Goal: Task Accomplishment & Management: Manage account settings

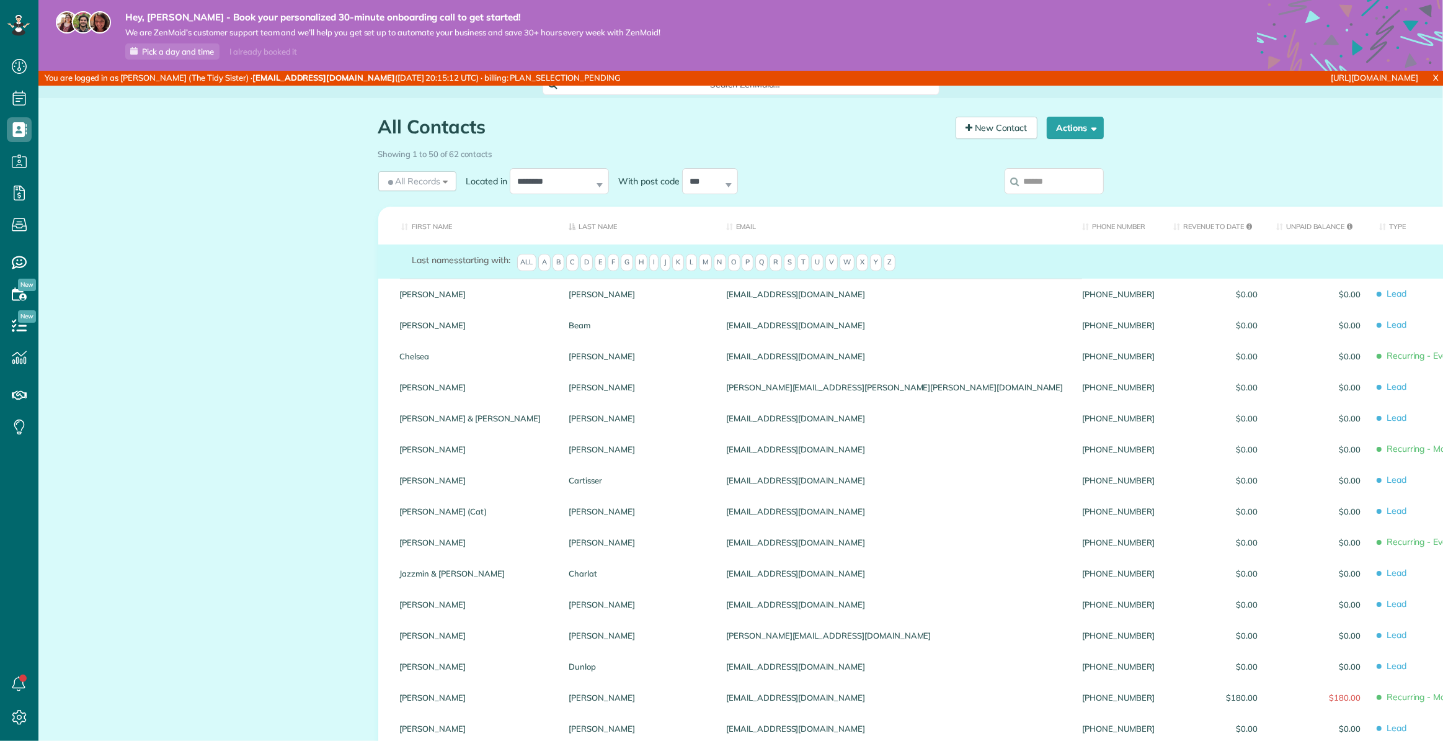
scroll to position [6, 6]
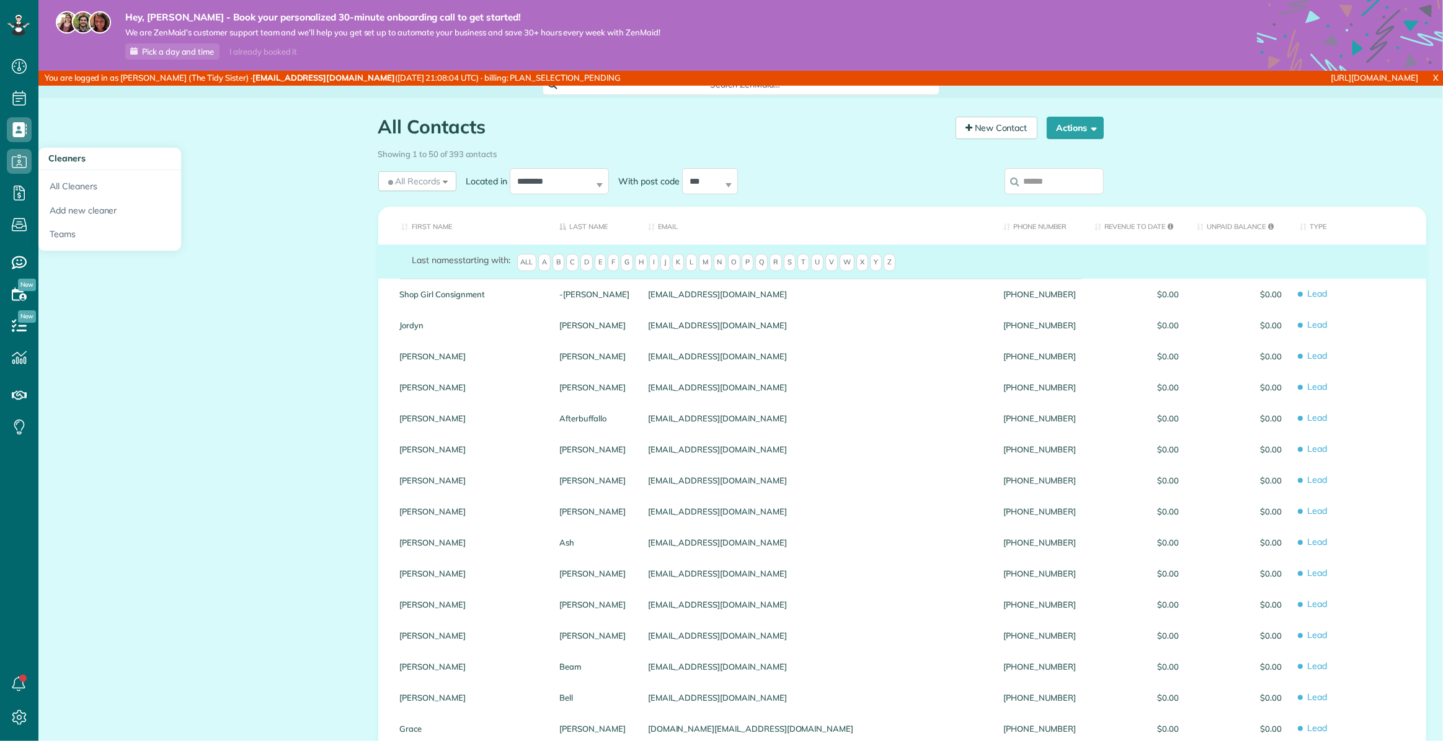
scroll to position [6, 6]
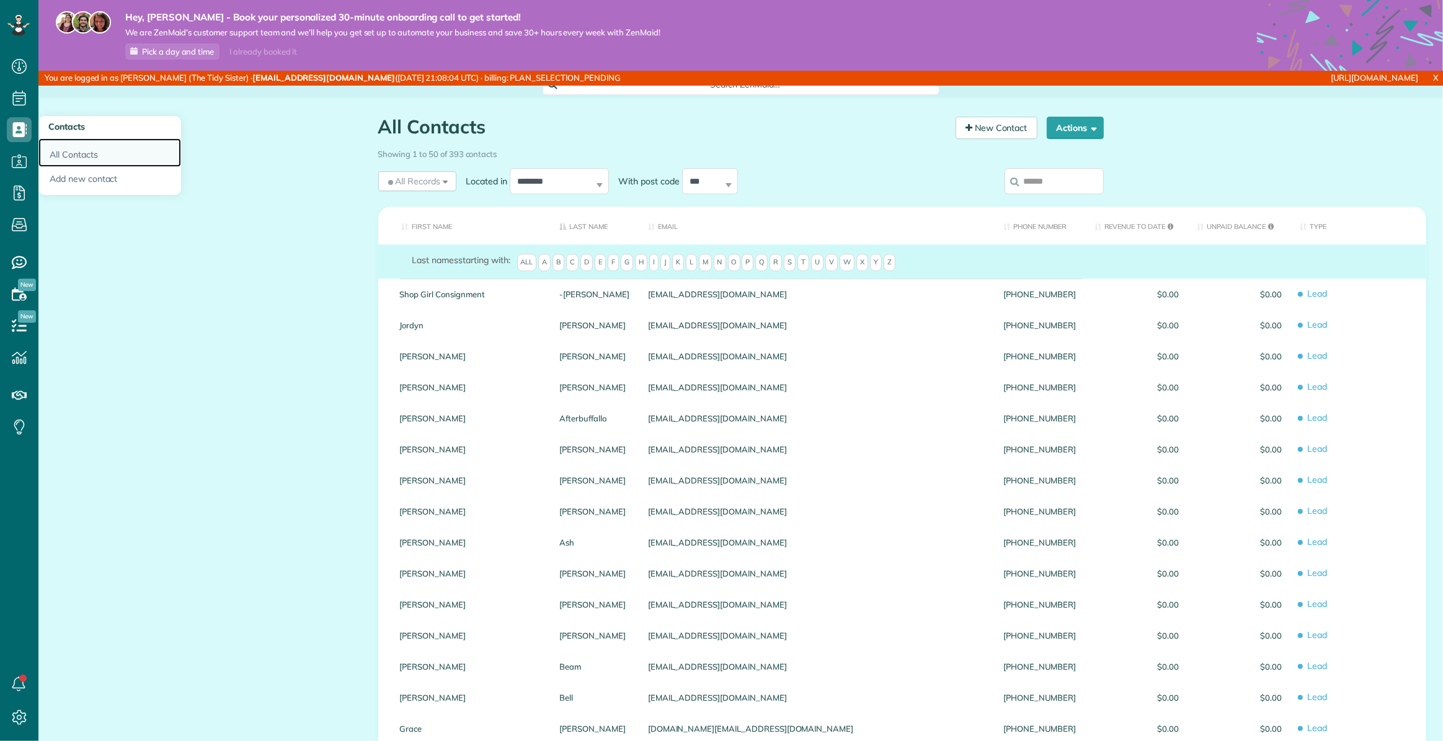
click at [79, 153] on link "All Contacts" at bounding box center [109, 152] width 143 height 29
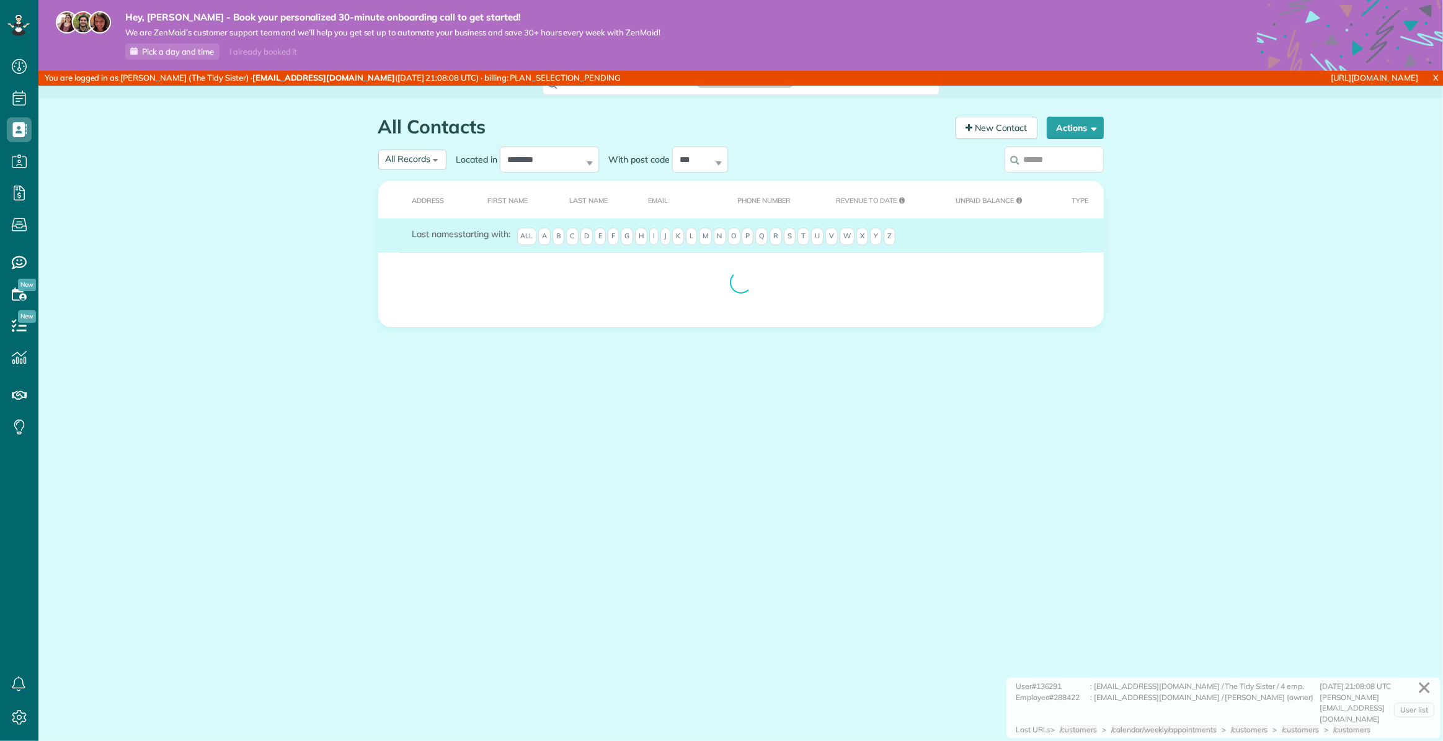
scroll to position [6, 6]
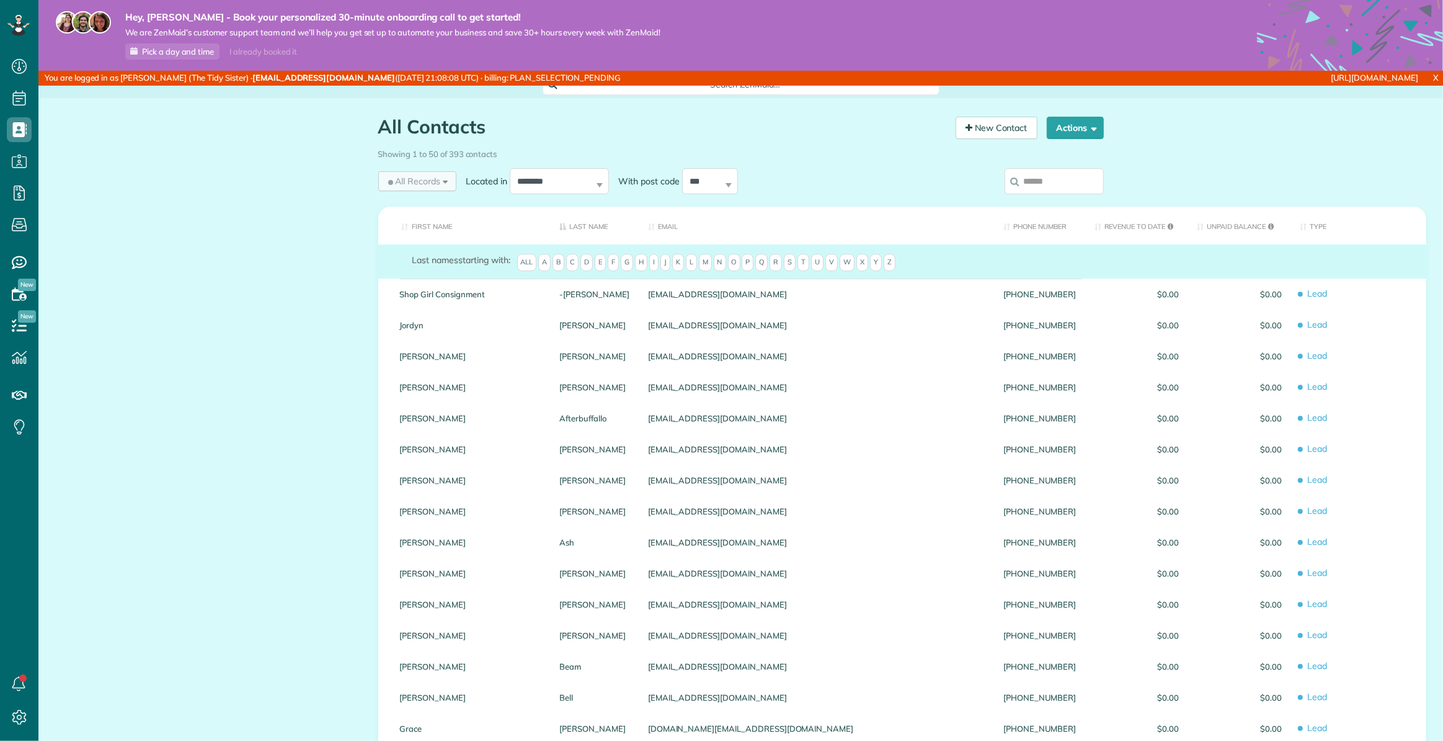
click at [420, 180] on span "All Records" at bounding box center [413, 181] width 55 height 12
click at [412, 310] on span "Recurring Customers" at bounding box center [433, 315] width 94 height 12
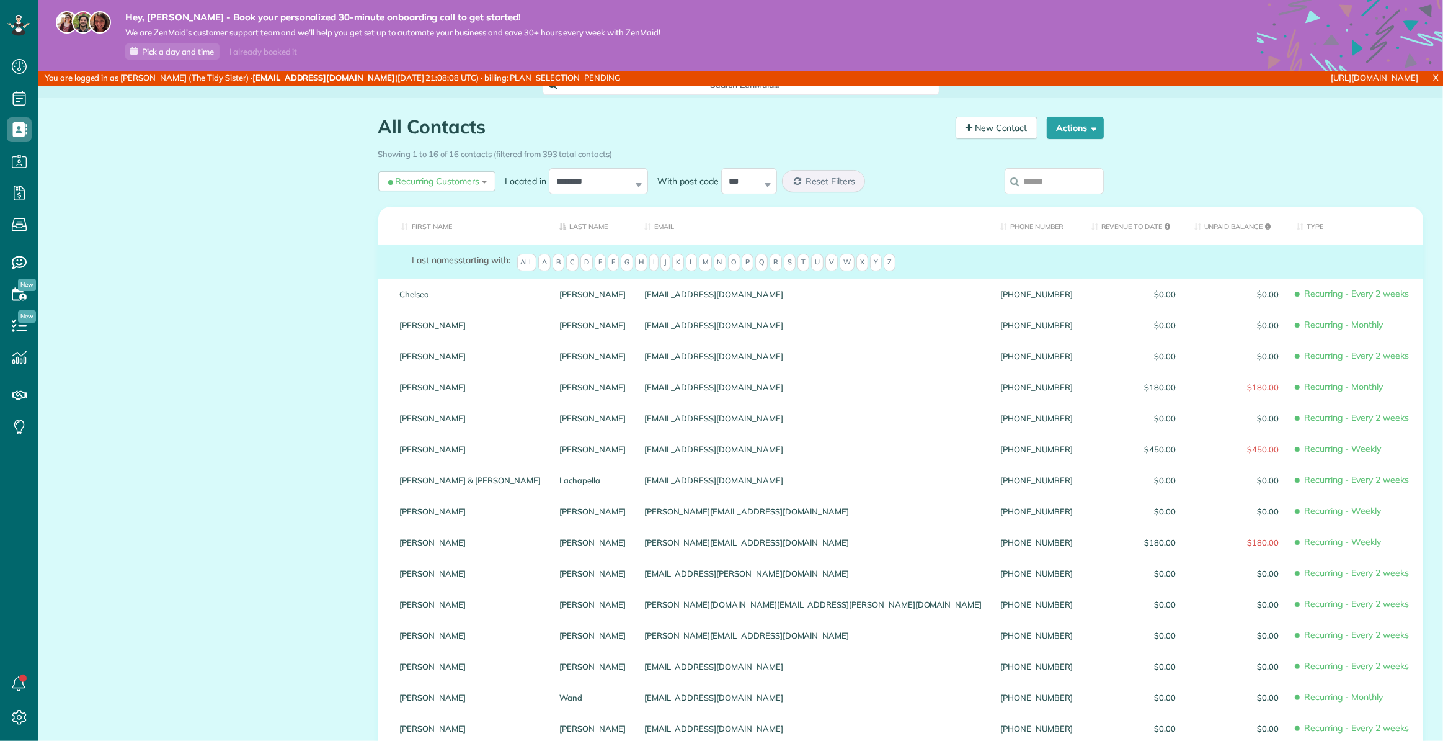
click at [245, 254] on div "All Contacts Contacts in ZenMaid [2 min] New Contact Actions New Contact Export…" at bounding box center [740, 501] width 1405 height 807
click at [64, 718] on span "Settings" at bounding box center [65, 715] width 34 height 11
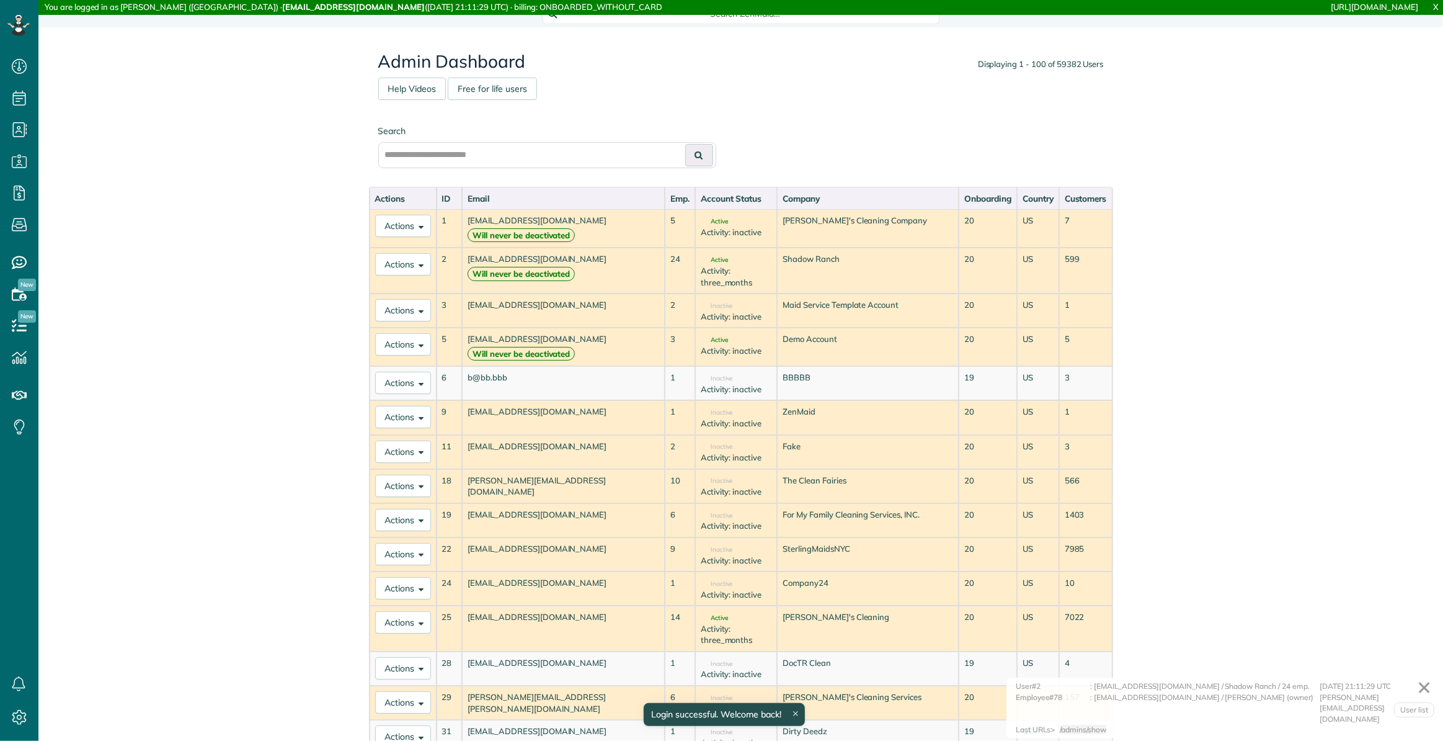
scroll to position [6, 6]
click at [505, 156] on input "text" at bounding box center [547, 155] width 338 height 26
paste input "**********"
type input "**********"
click at [701, 157] on button at bounding box center [699, 155] width 28 height 22
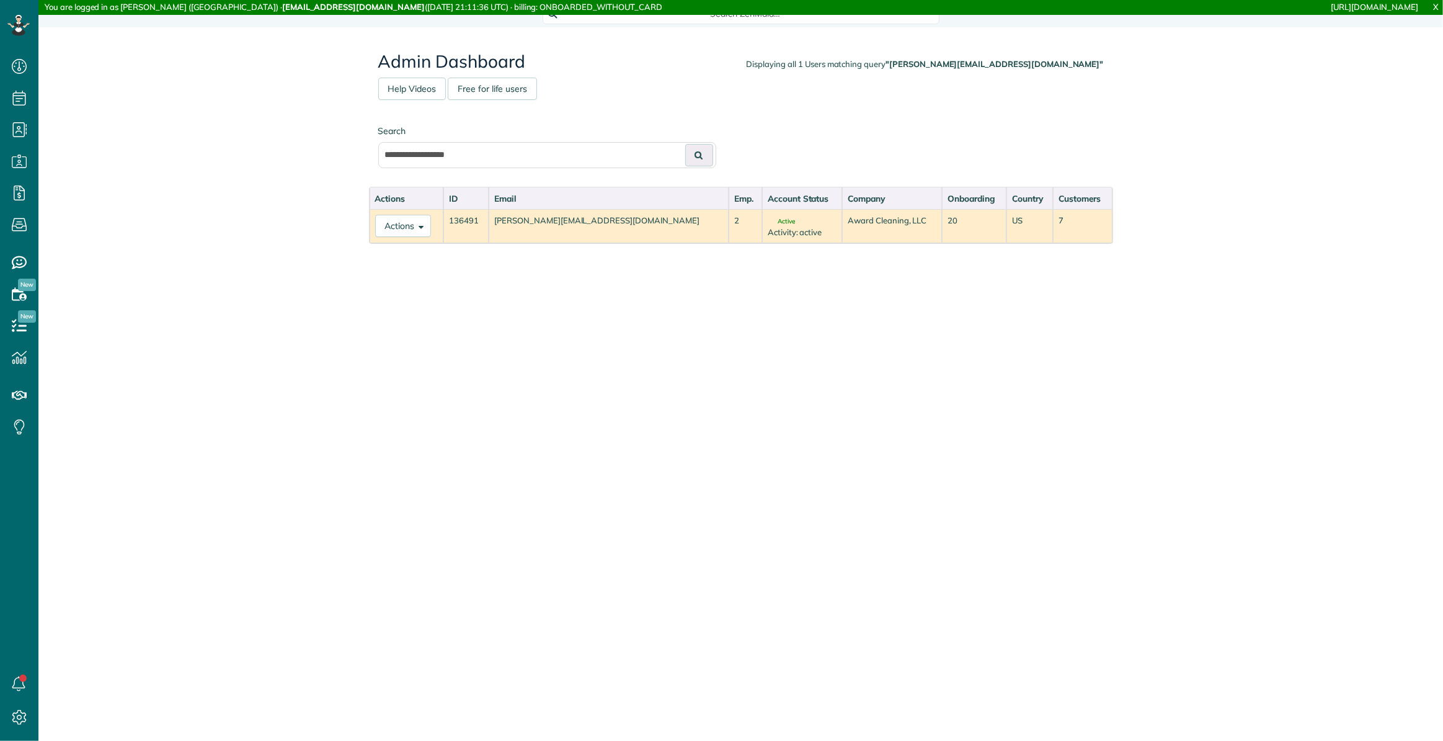
scroll to position [6, 6]
click at [415, 226] on button "Actions" at bounding box center [403, 226] width 56 height 22
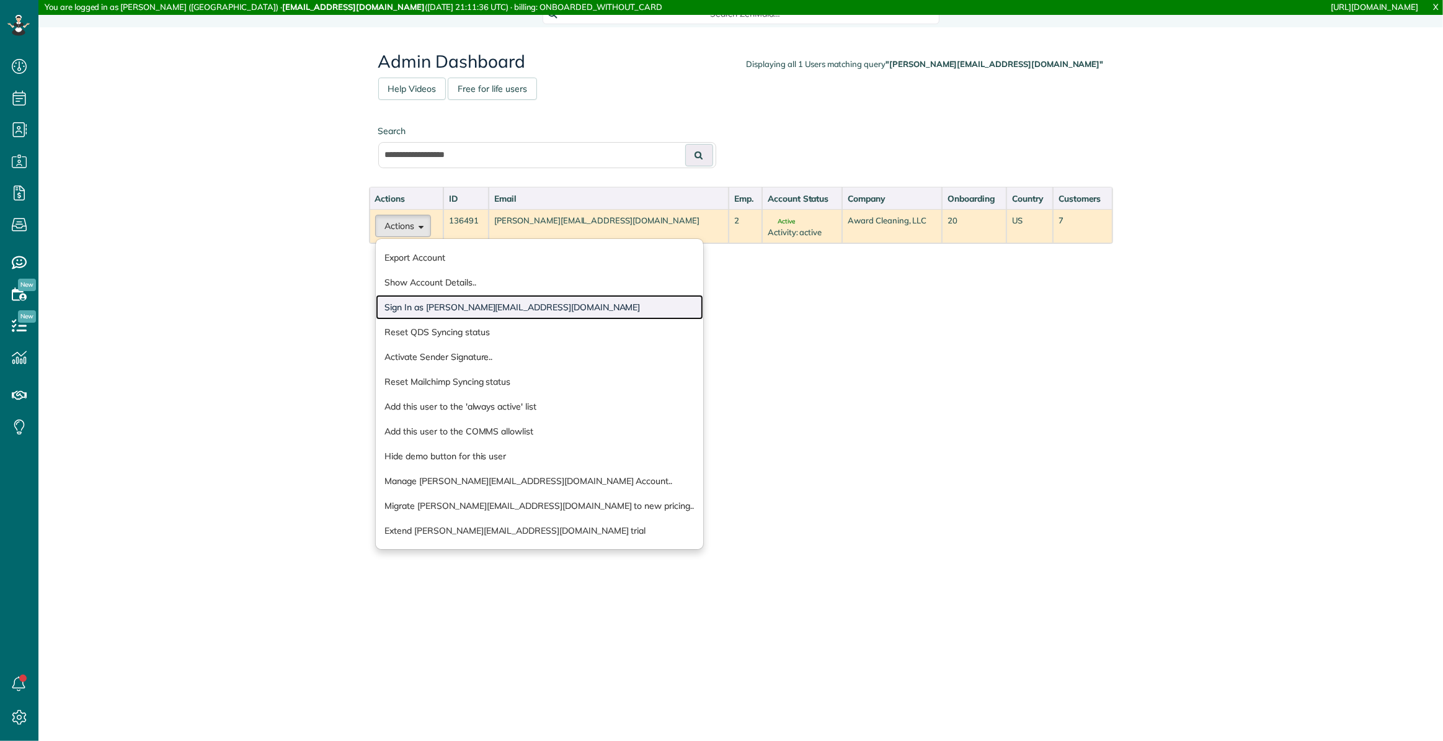
click at [430, 305] on link "Sign In as mike@awardclean.com" at bounding box center [539, 307] width 327 height 25
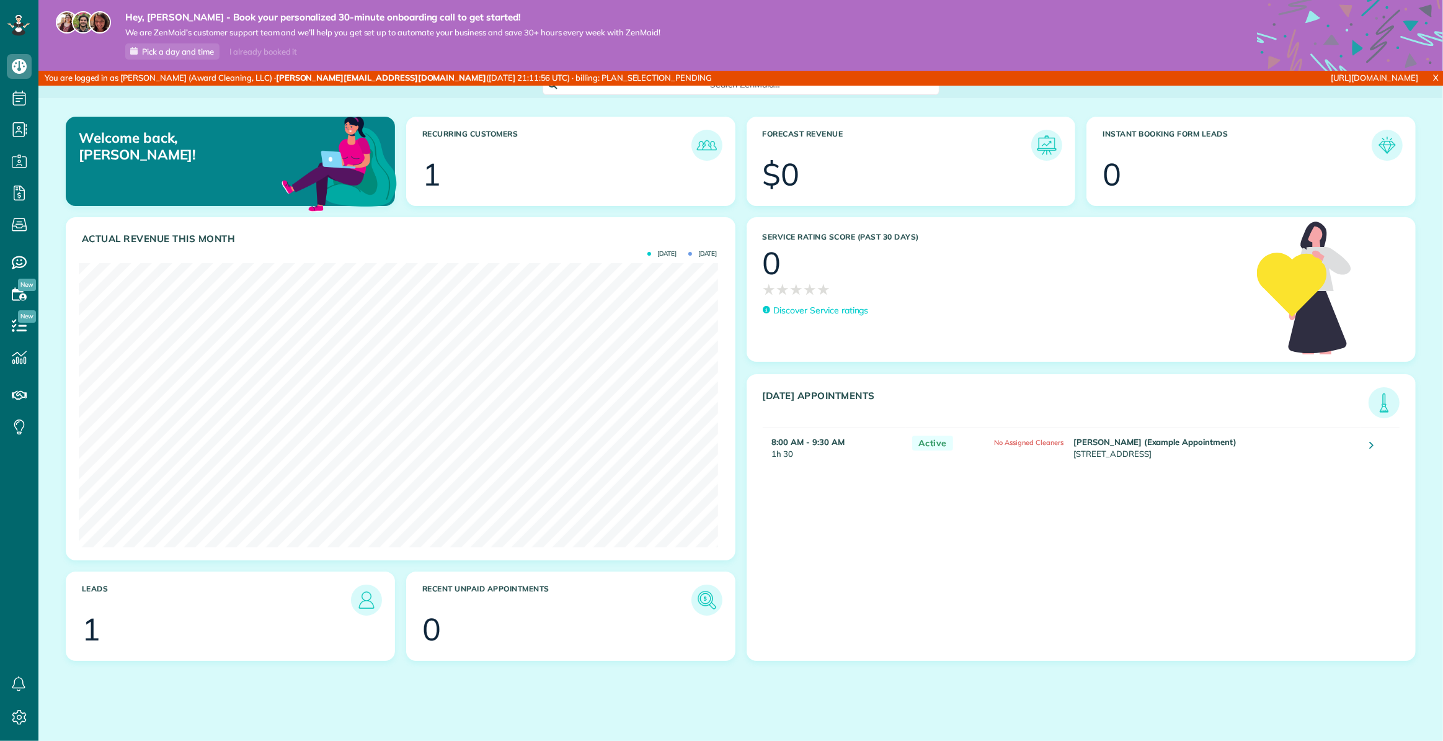
scroll to position [284, 639]
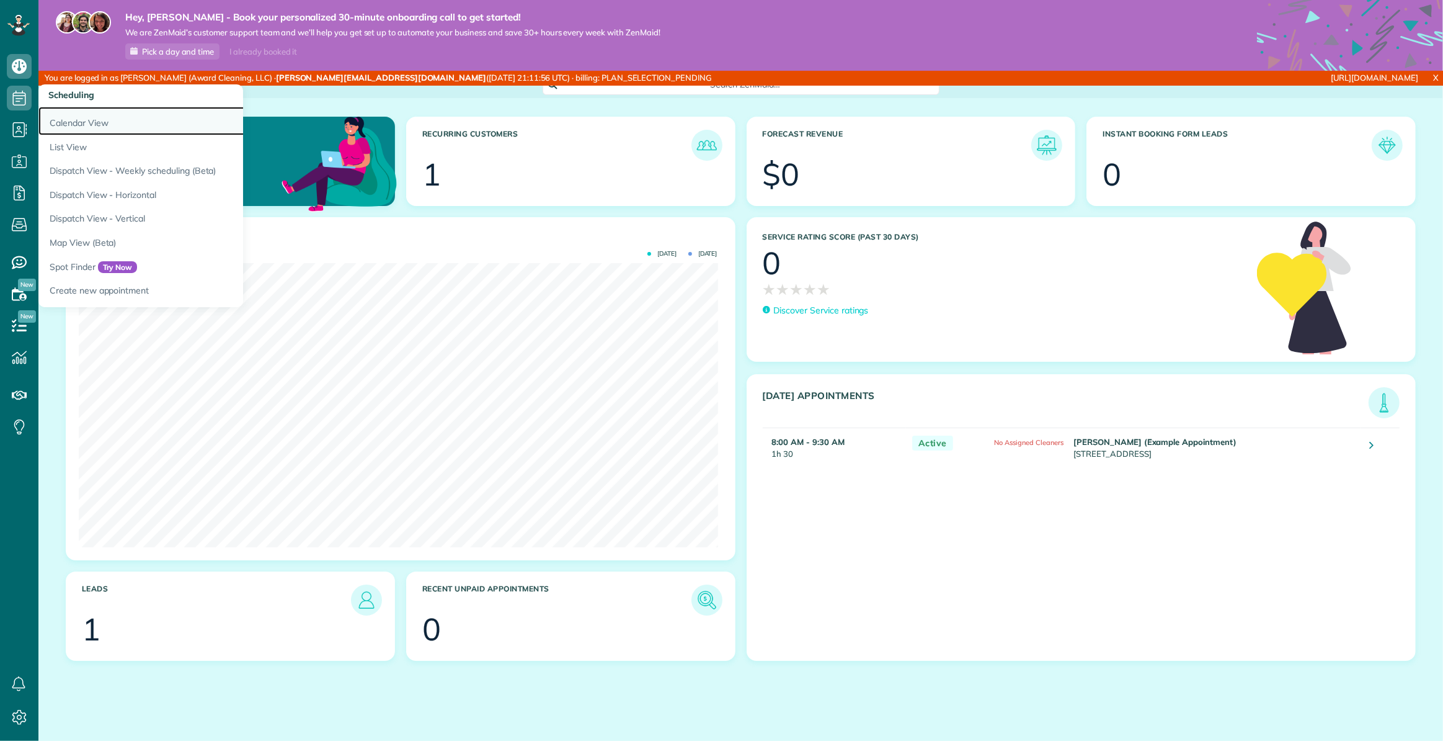
click at [107, 123] on link "Calendar View" at bounding box center [193, 121] width 310 height 29
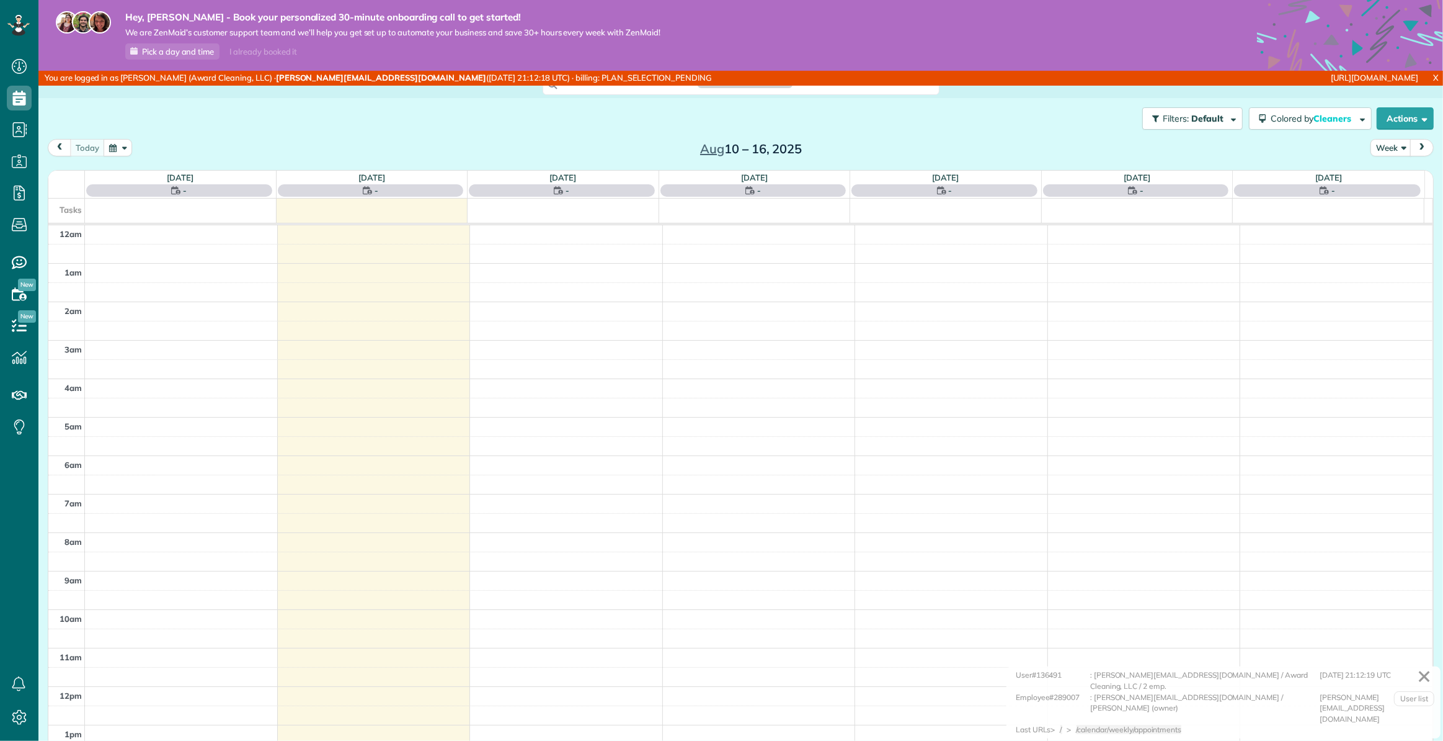
scroll to position [269, 0]
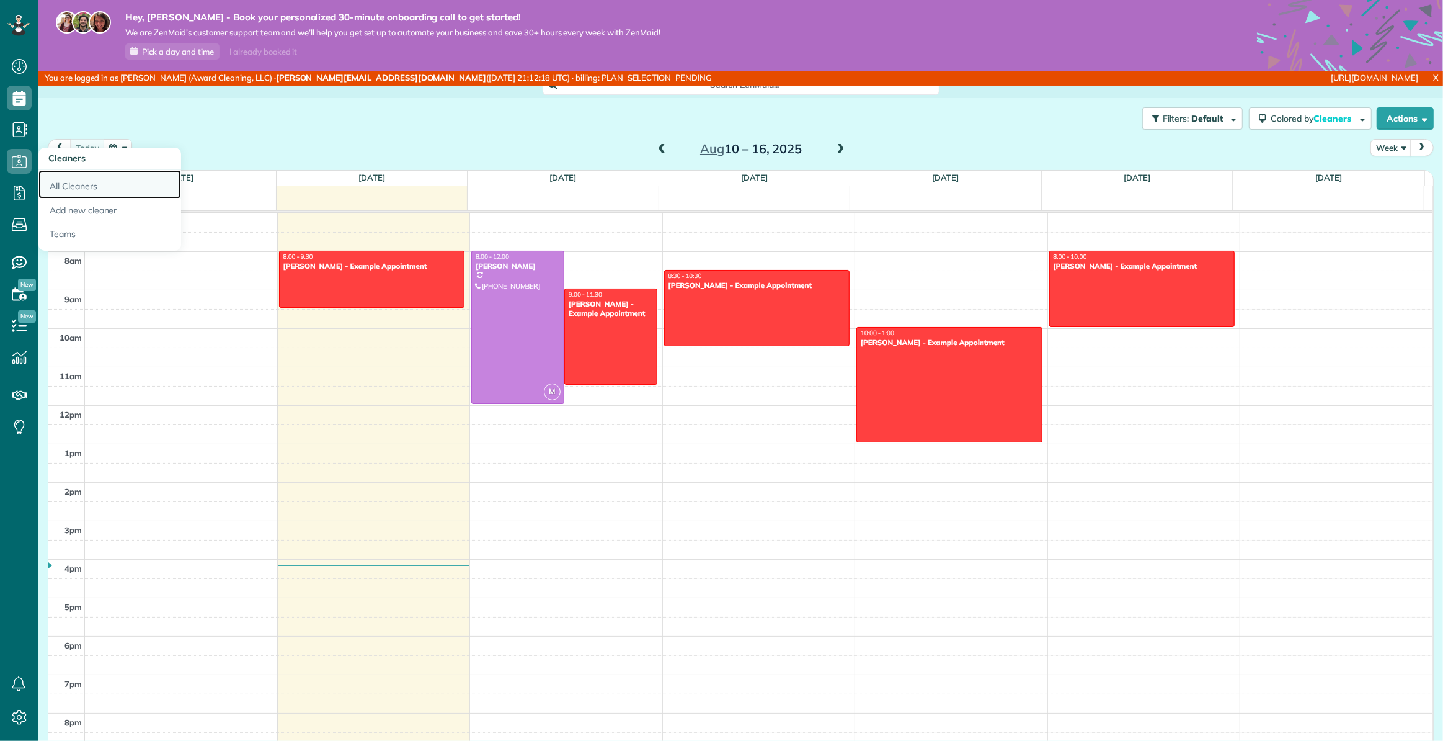
click at [57, 190] on link "All Cleaners" at bounding box center [109, 184] width 143 height 29
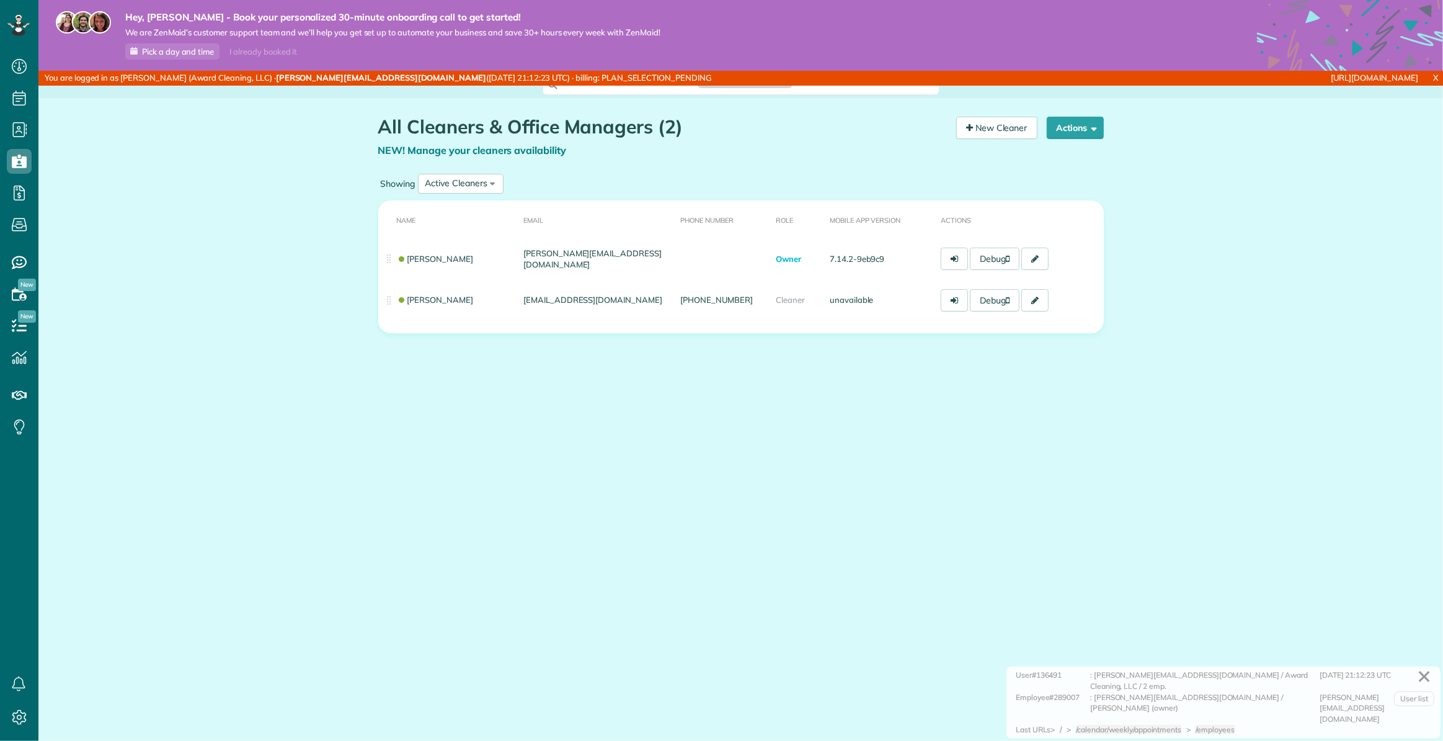
scroll to position [740, 38]
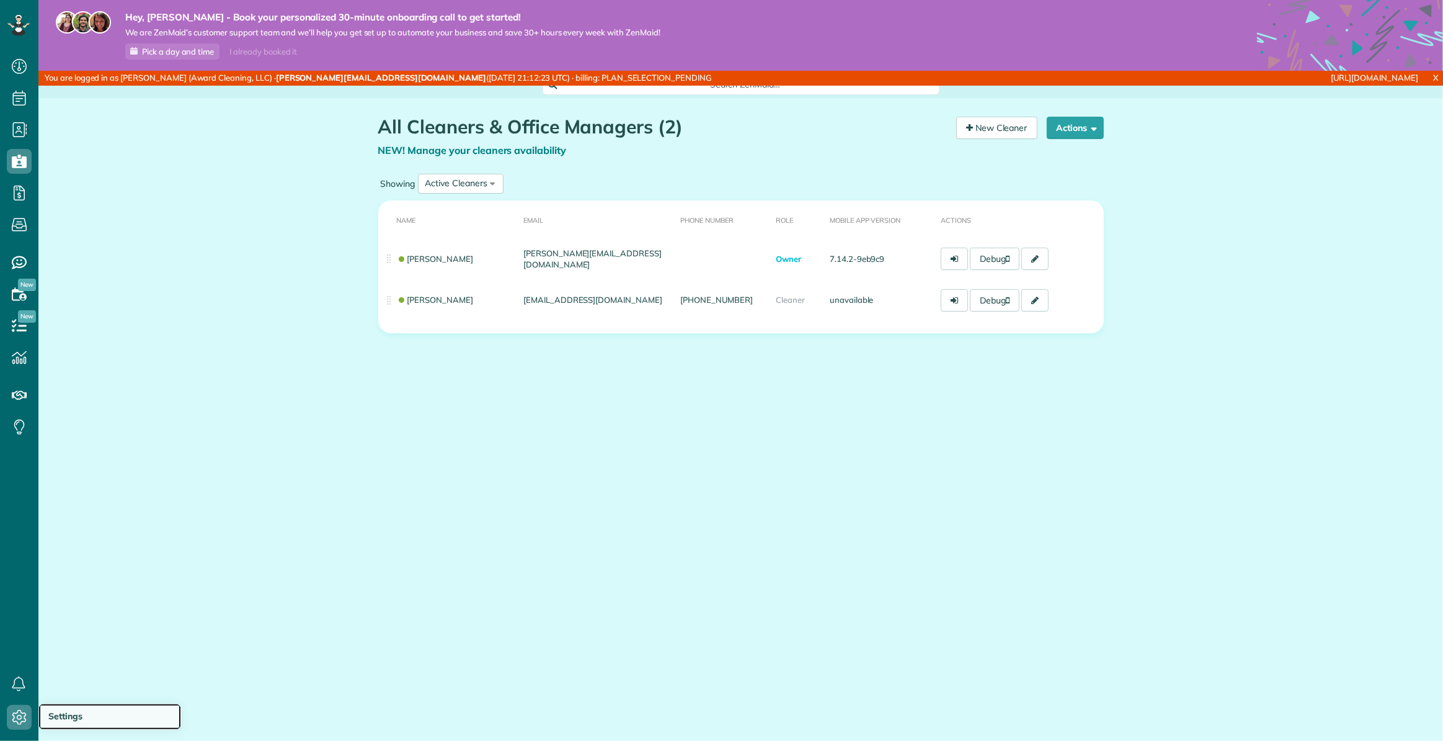
click at [76, 713] on span "Settings" at bounding box center [65, 715] width 34 height 11
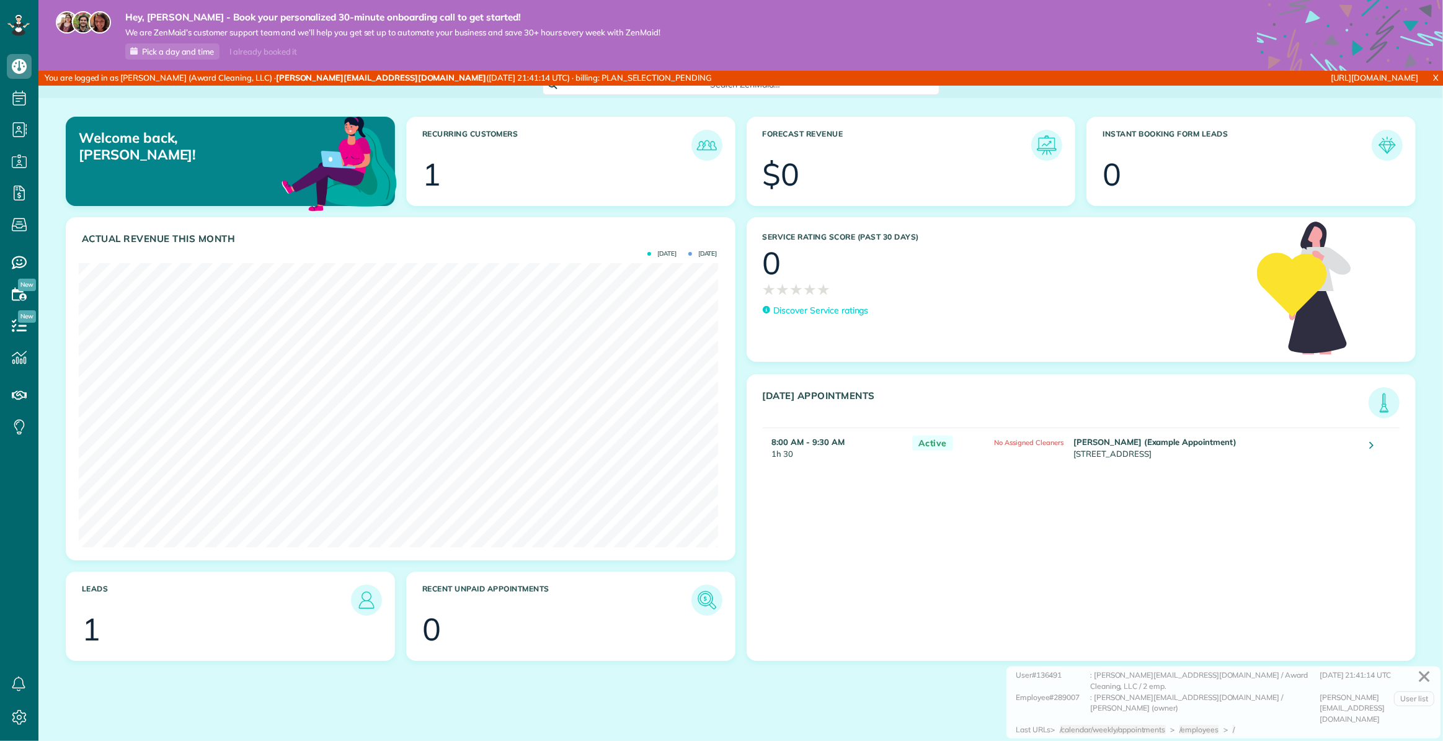
scroll to position [284, 639]
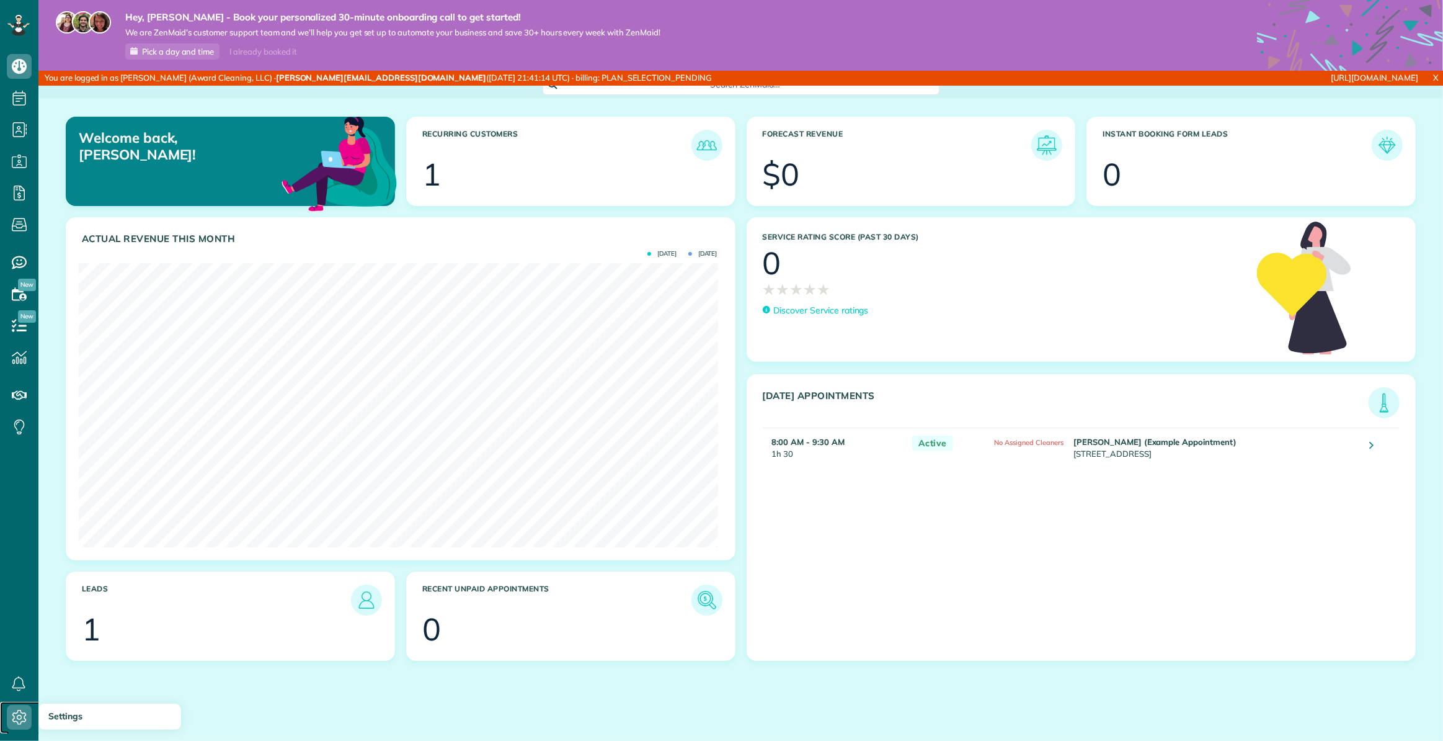
click at [15, 713] on use at bounding box center [19, 717] width 14 height 15
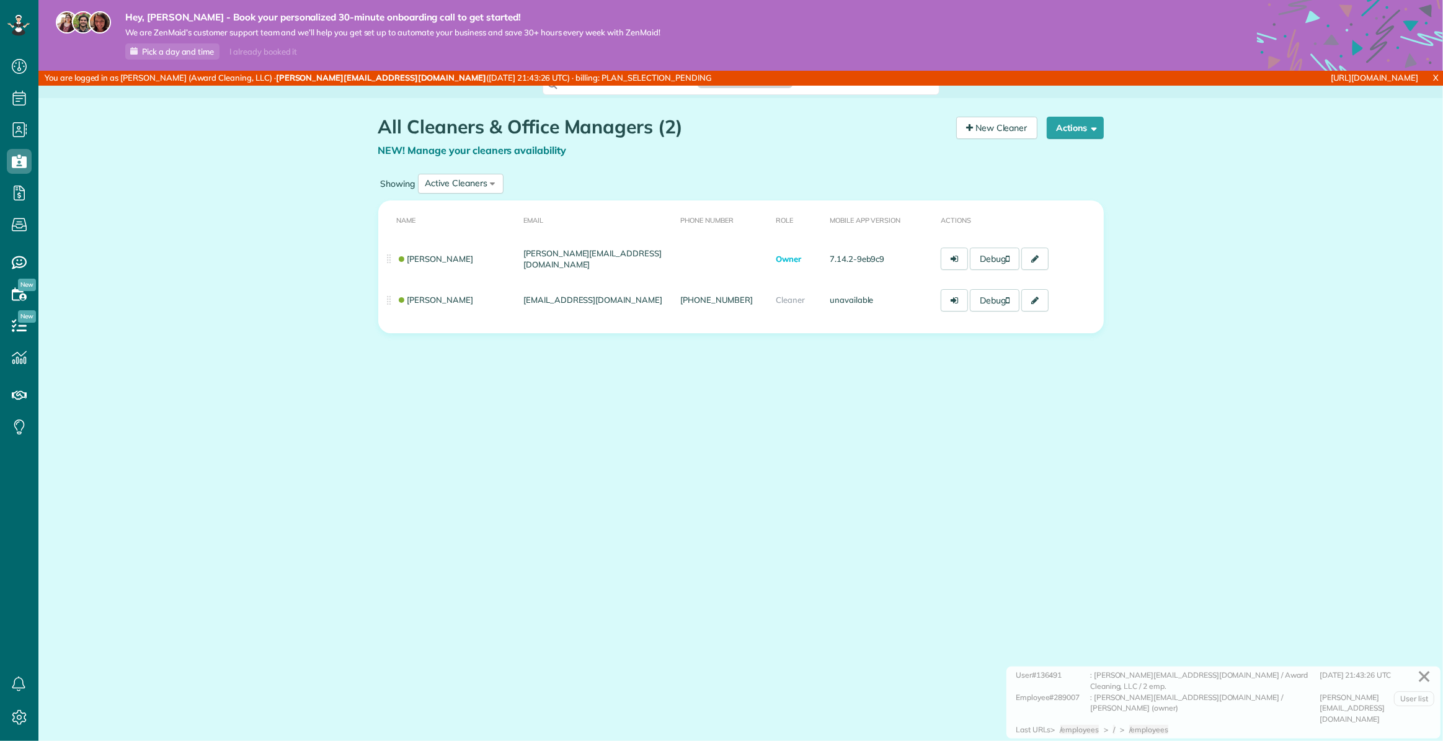
scroll to position [6, 6]
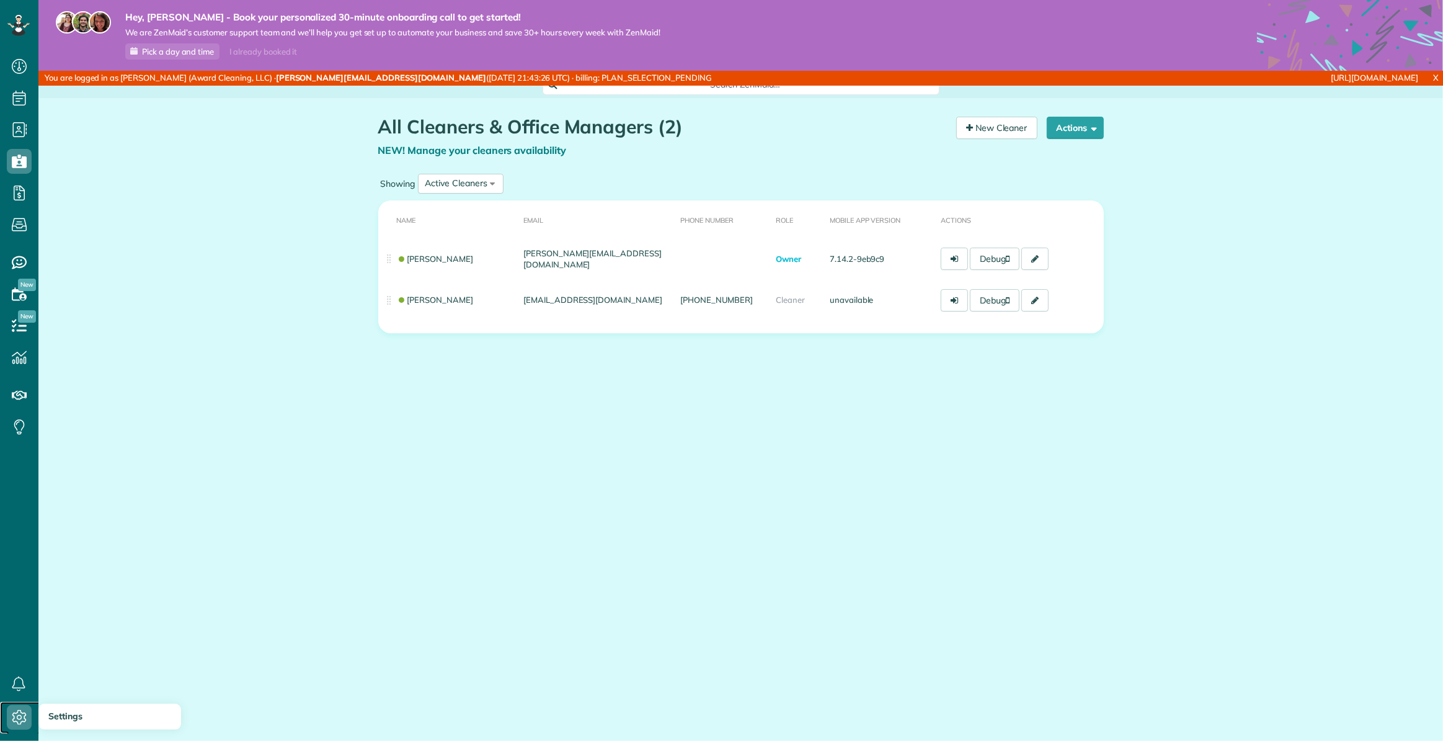
click at [25, 705] on icon at bounding box center [19, 717] width 25 height 25
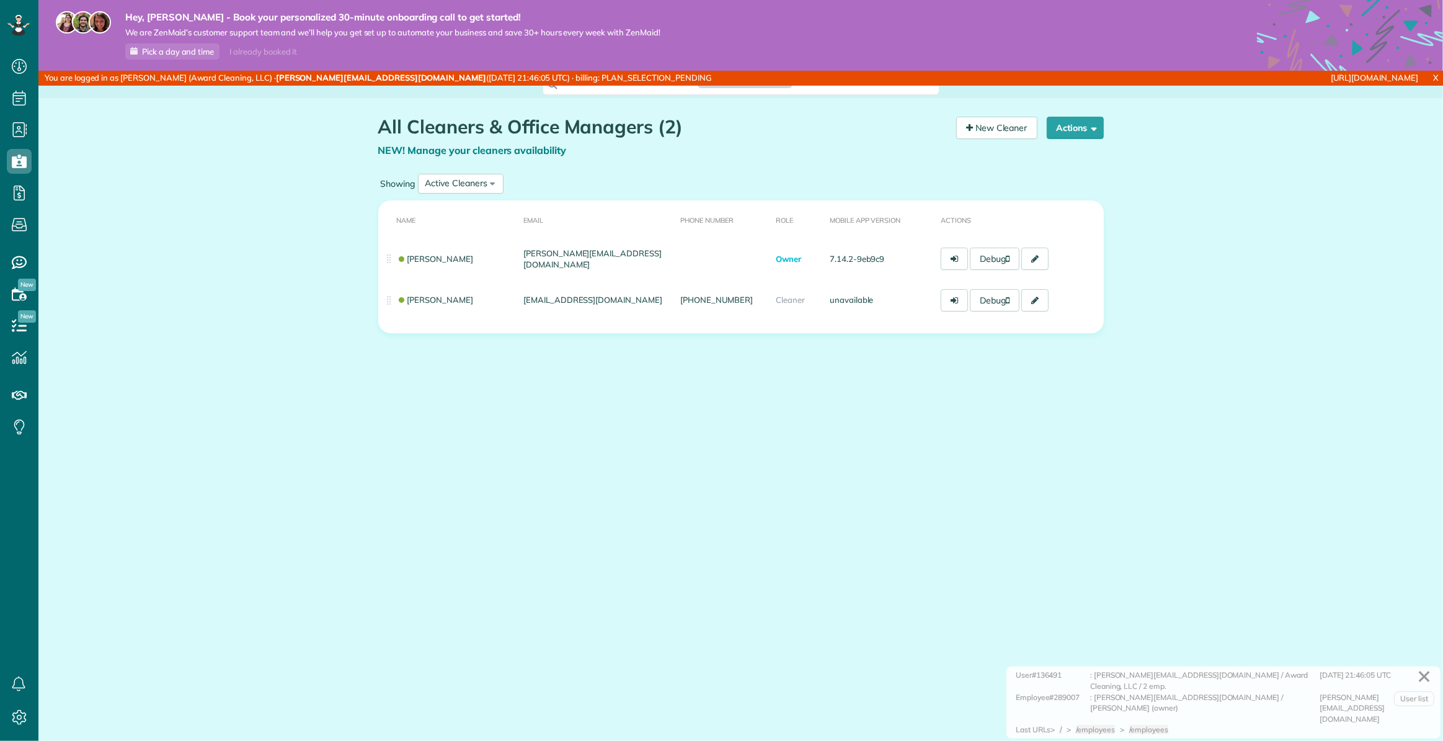
scroll to position [6, 6]
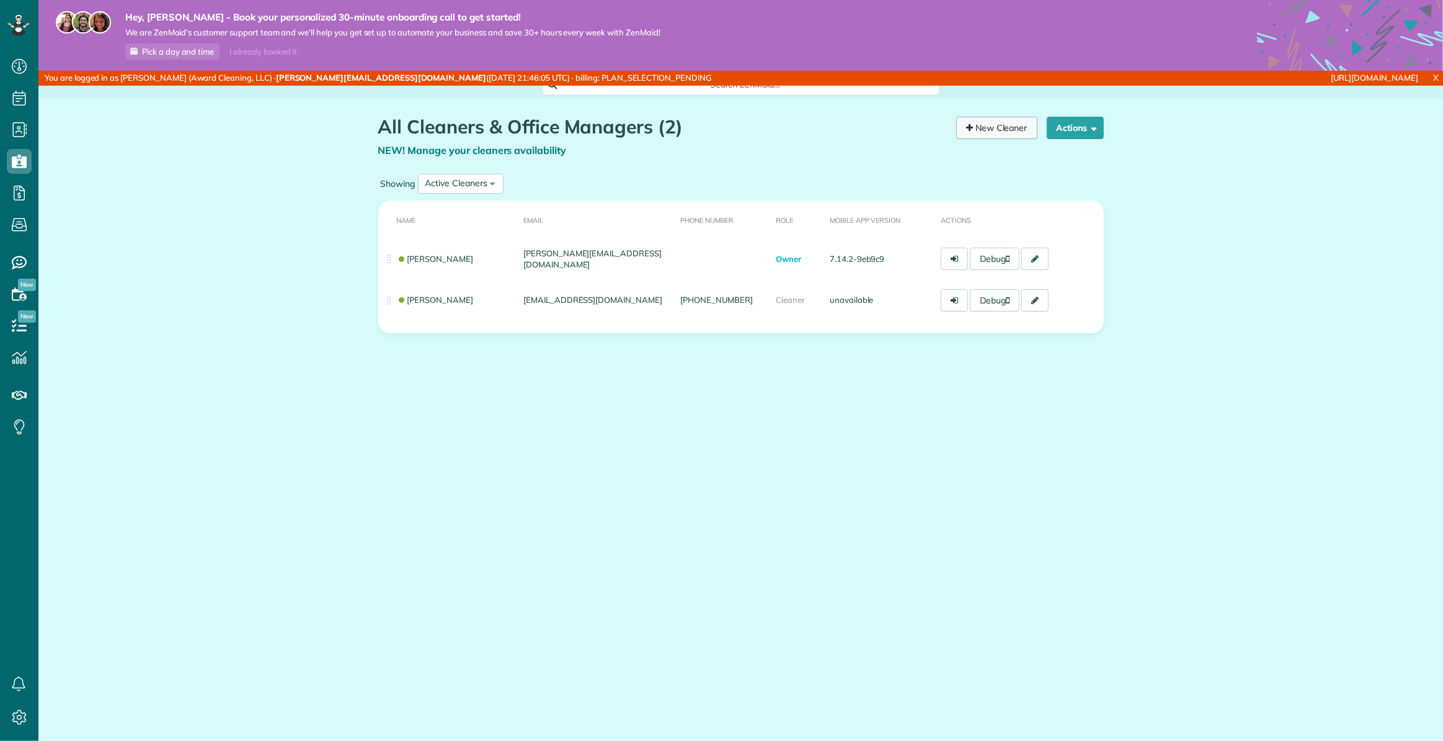
click at [1009, 124] on link "New Cleaner" at bounding box center [996, 128] width 81 height 22
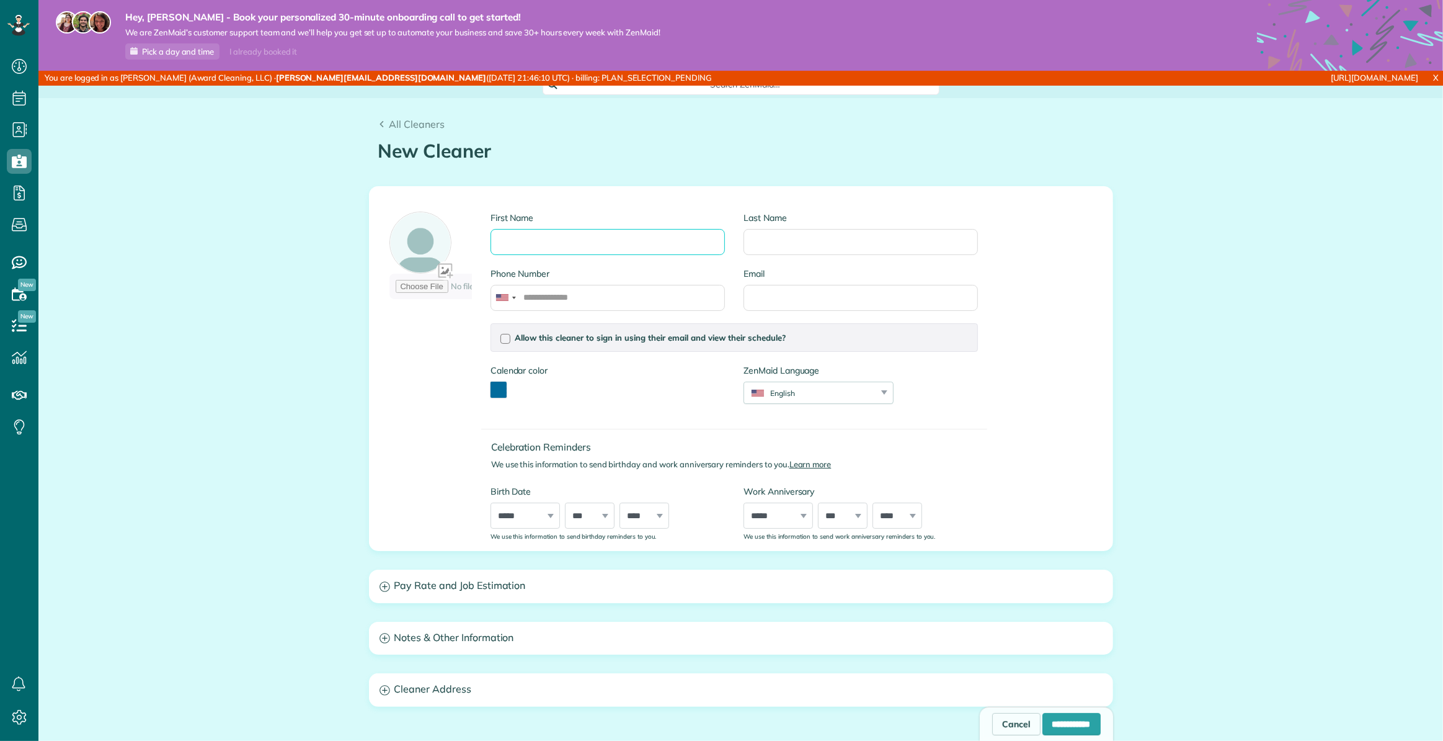
click at [598, 239] on input "First Name" at bounding box center [608, 242] width 234 height 26
click at [836, 242] on input "Last Name" at bounding box center [861, 242] width 234 height 26
click at [832, 297] on input "Email" at bounding box center [861, 298] width 234 height 26
click at [1083, 272] on div "First Name Last Name Phone Number Email Allow this cleaner to sign in using the…" at bounding box center [741, 368] width 743 height 363
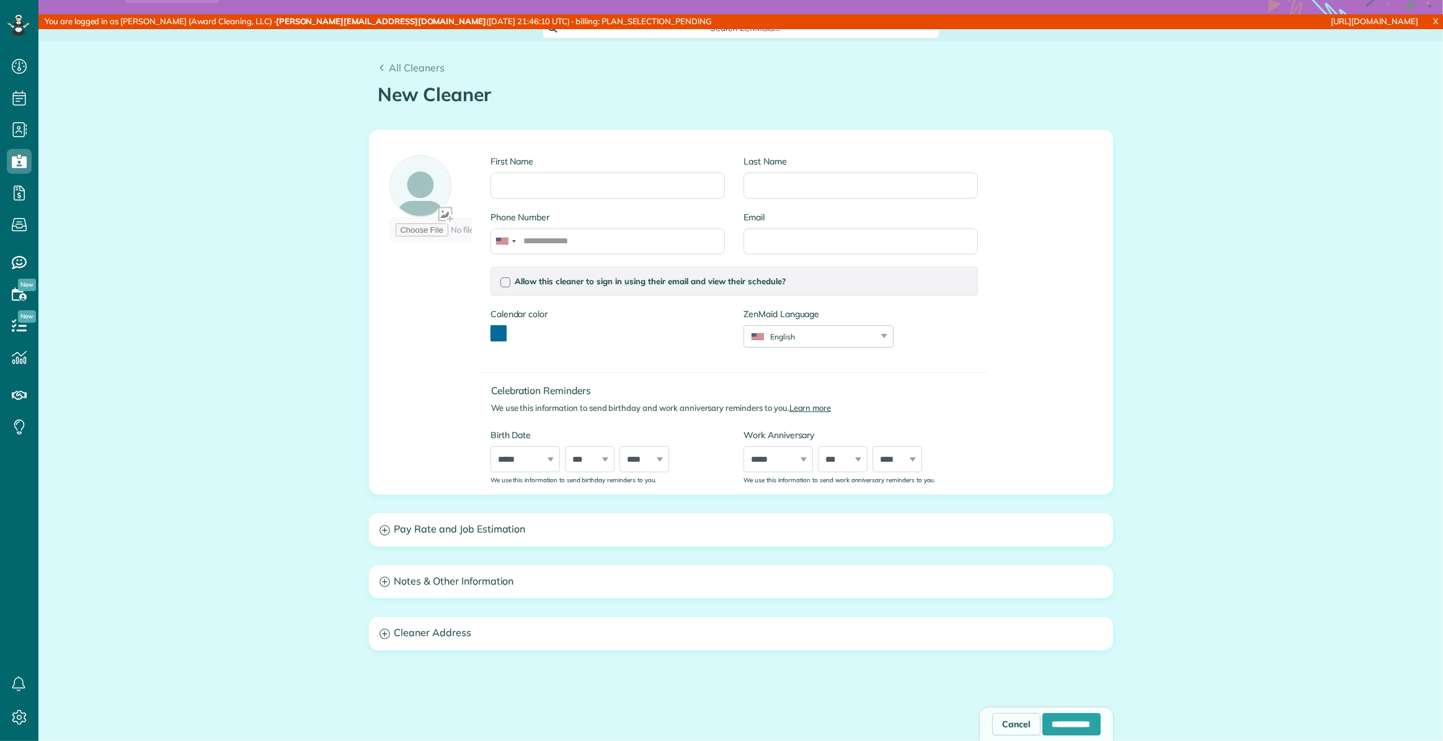
scroll to position [133, 0]
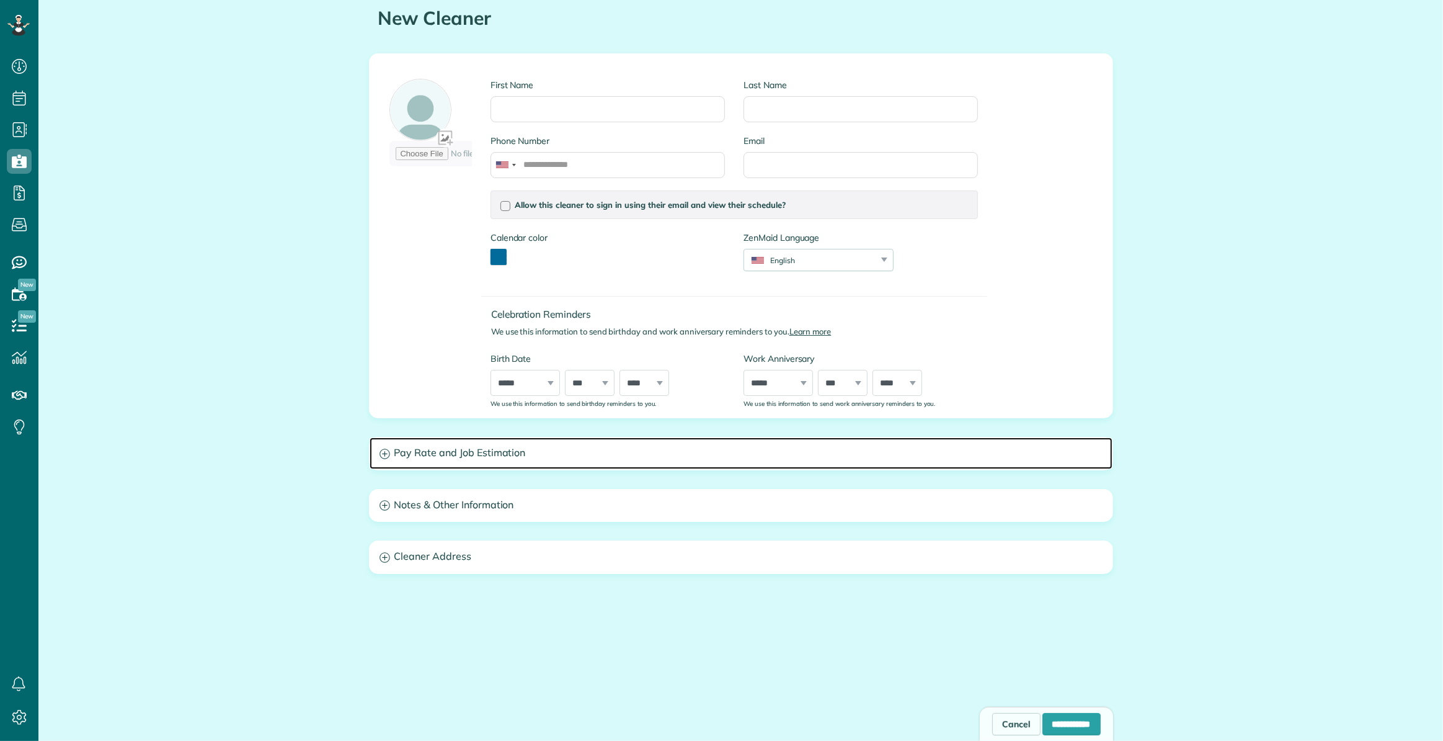
click at [380, 455] on icon at bounding box center [385, 453] width 11 height 11
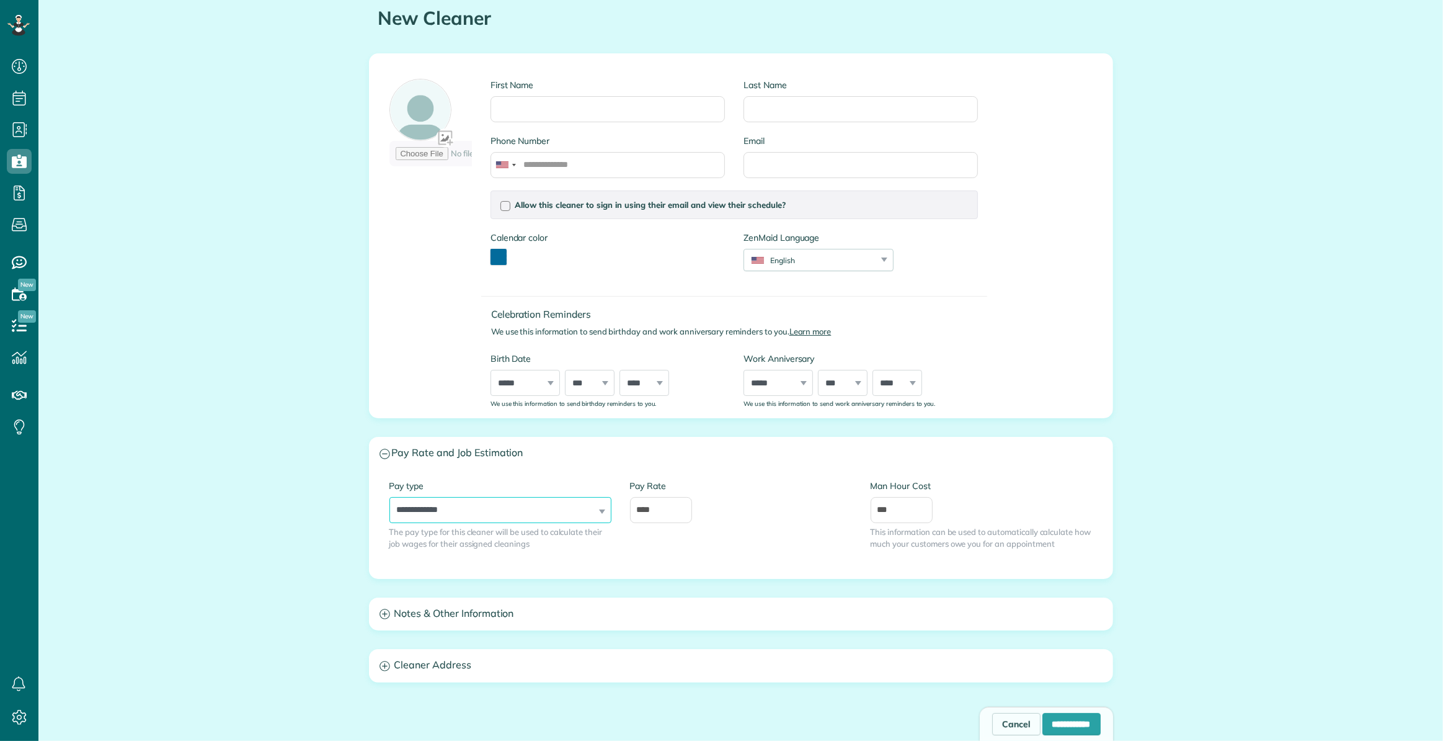
click at [541, 502] on select "**********" at bounding box center [500, 510] width 222 height 26
click at [724, 500] on div "Pay Rate ****" at bounding box center [741, 500] width 222 height 43
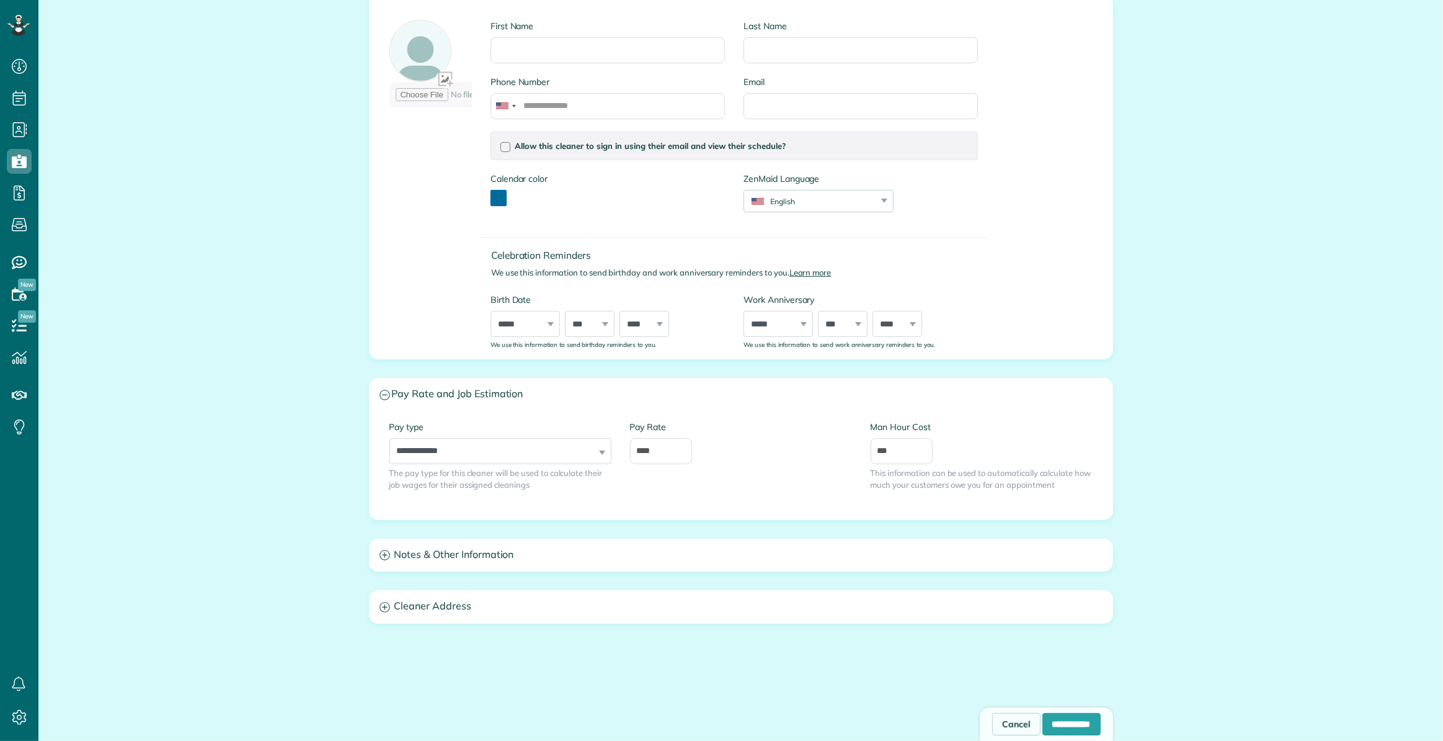
scroll to position [242, 0]
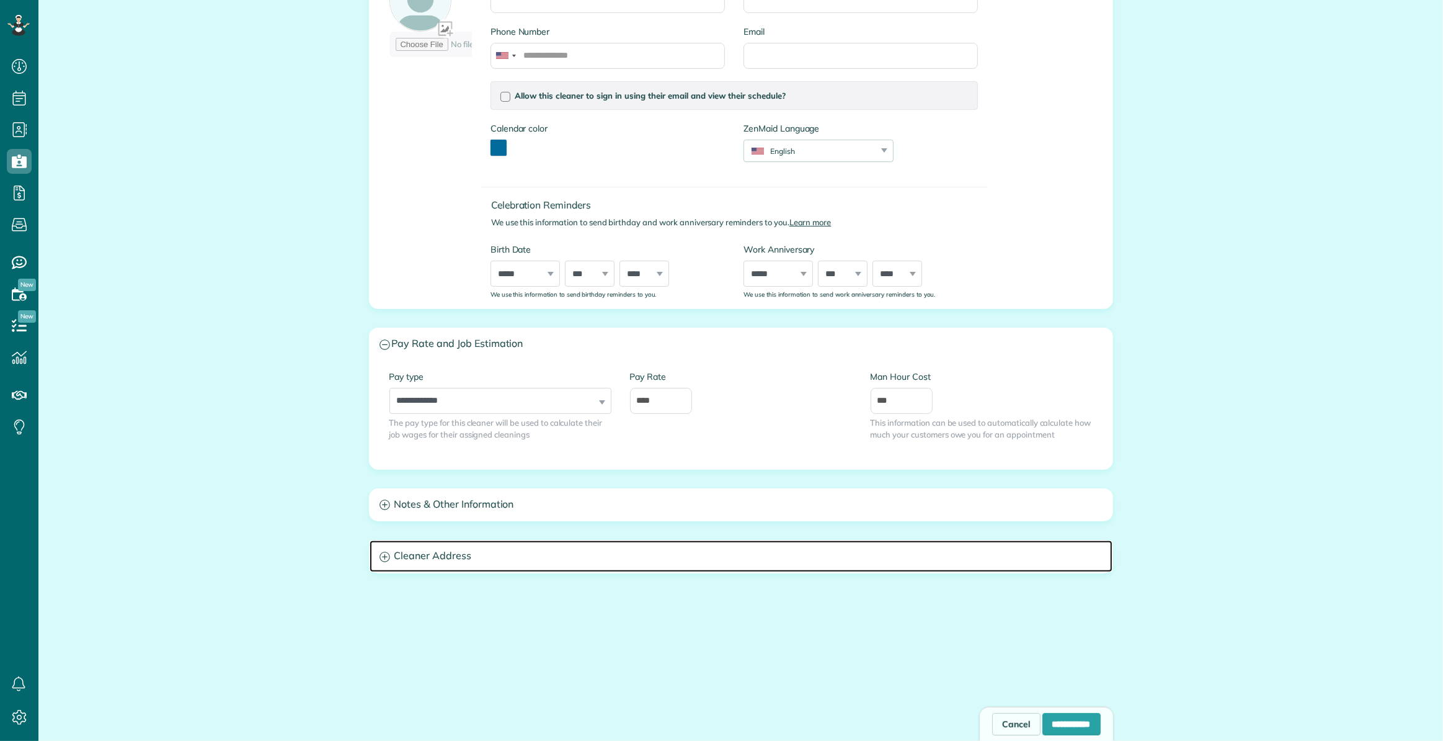
click at [434, 552] on h3 "Cleaner Address" at bounding box center [741, 556] width 743 height 32
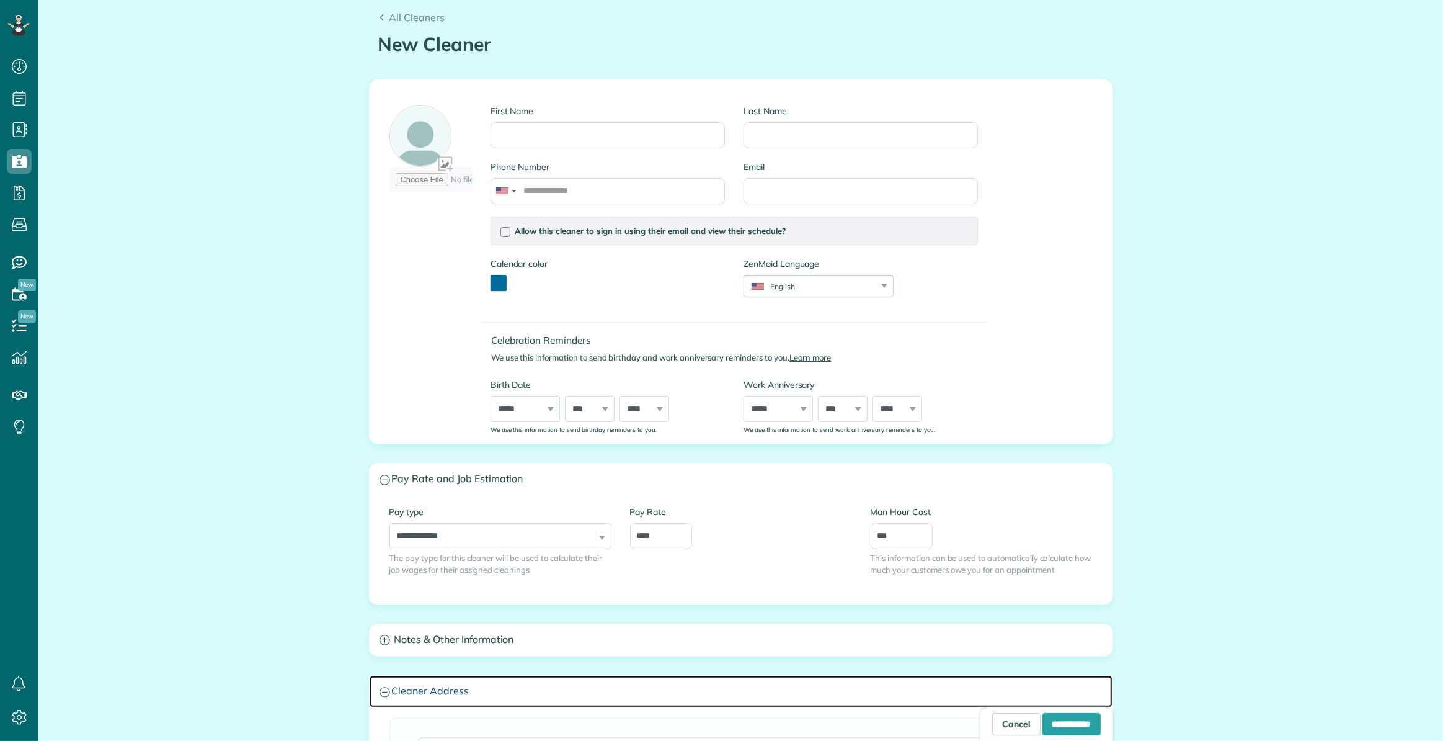
scroll to position [0, 0]
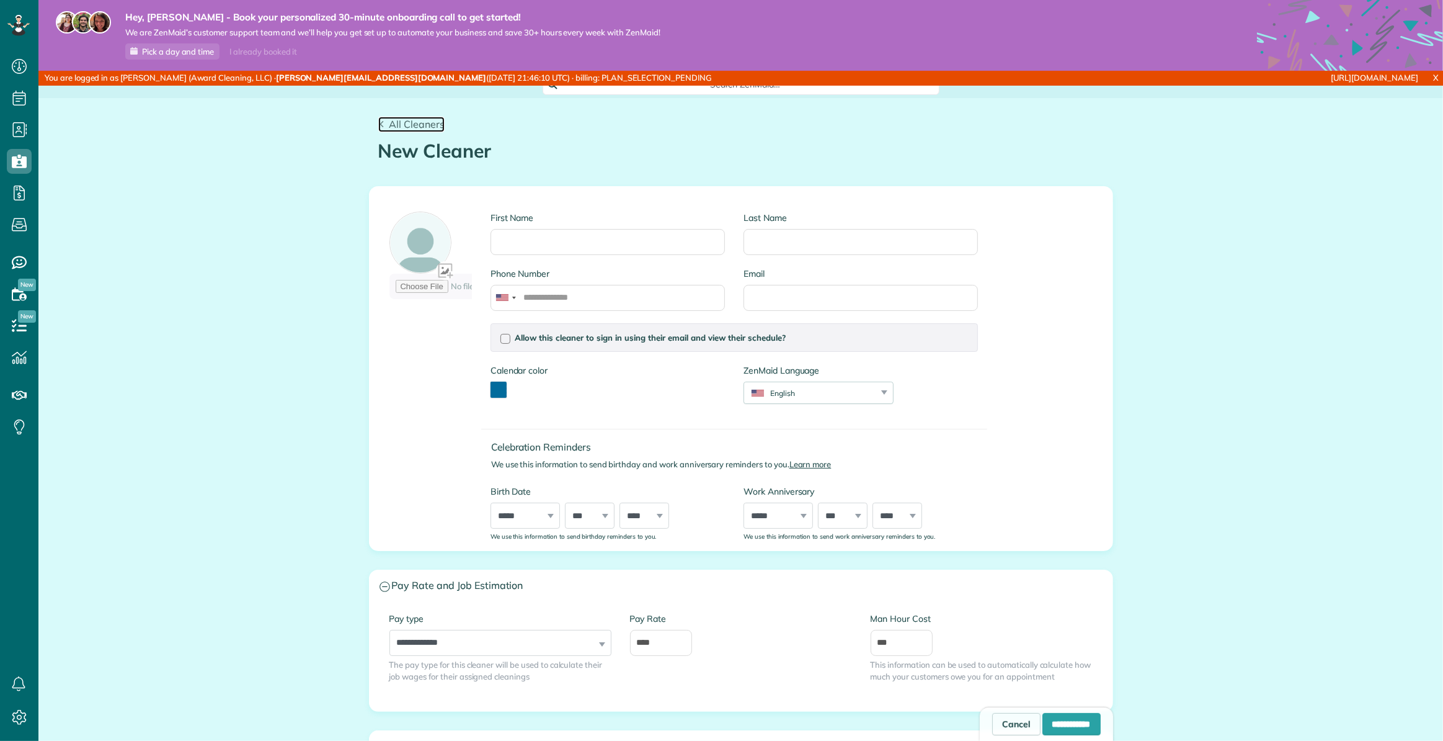
click at [403, 124] on span "All Cleaners" at bounding box center [417, 124] width 56 height 12
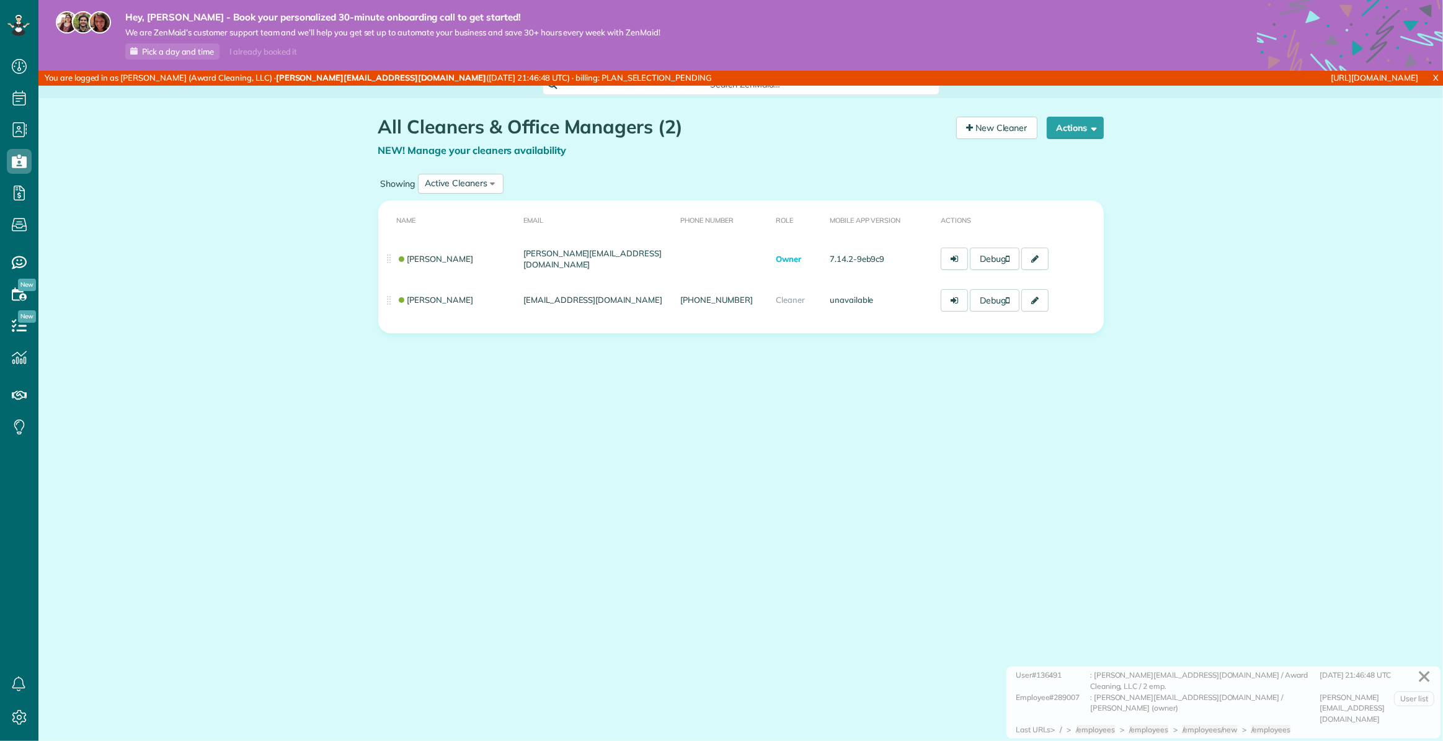
scroll to position [6, 6]
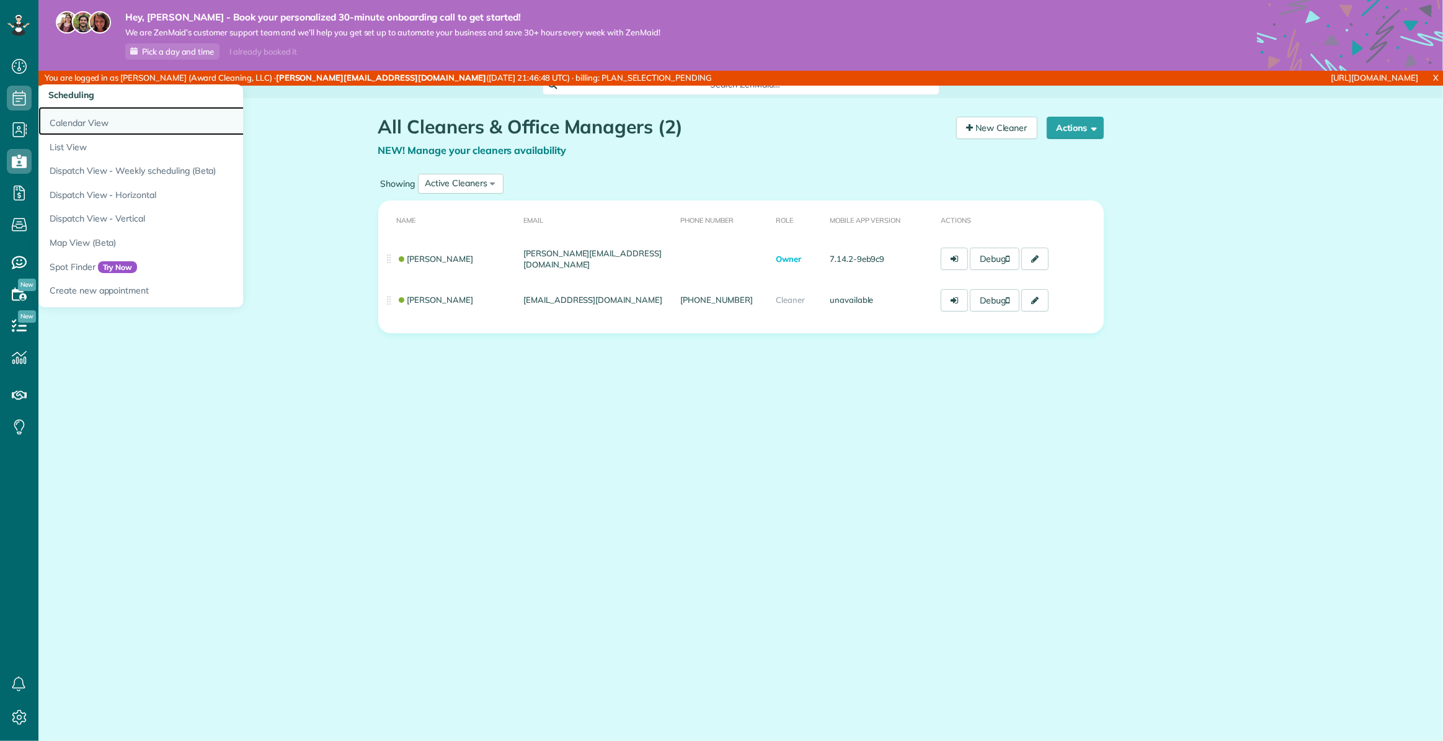
click at [62, 115] on link "Calendar View" at bounding box center [193, 121] width 310 height 29
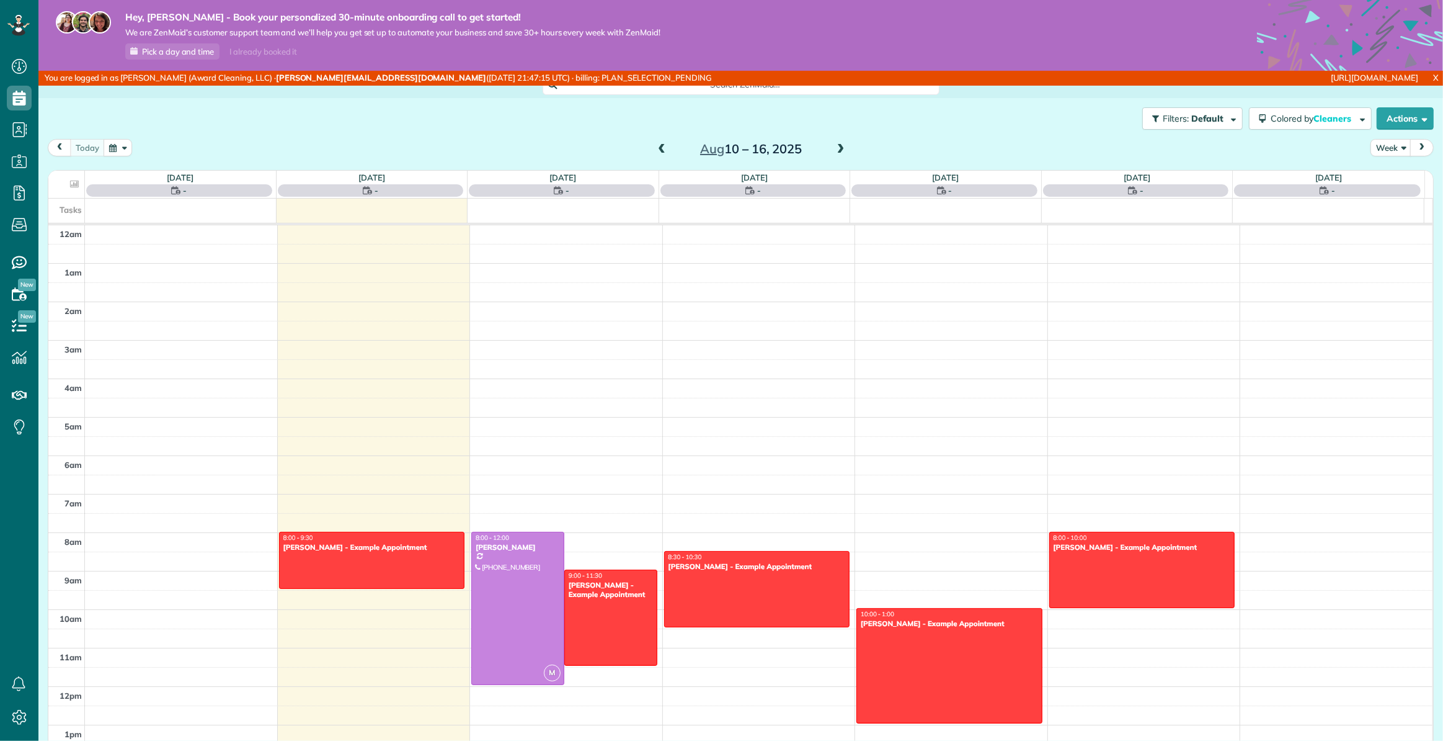
scroll to position [269, 0]
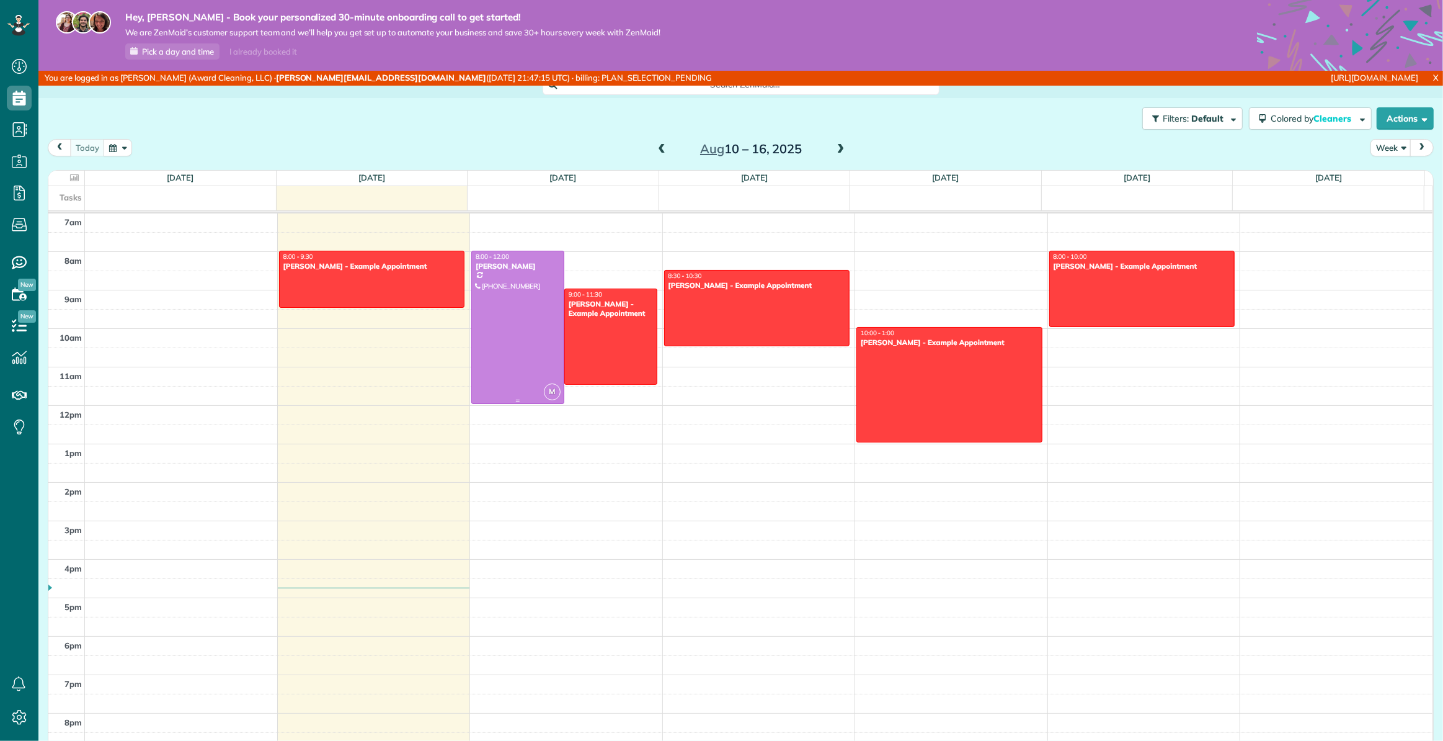
click at [512, 303] on div at bounding box center [518, 327] width 92 height 152
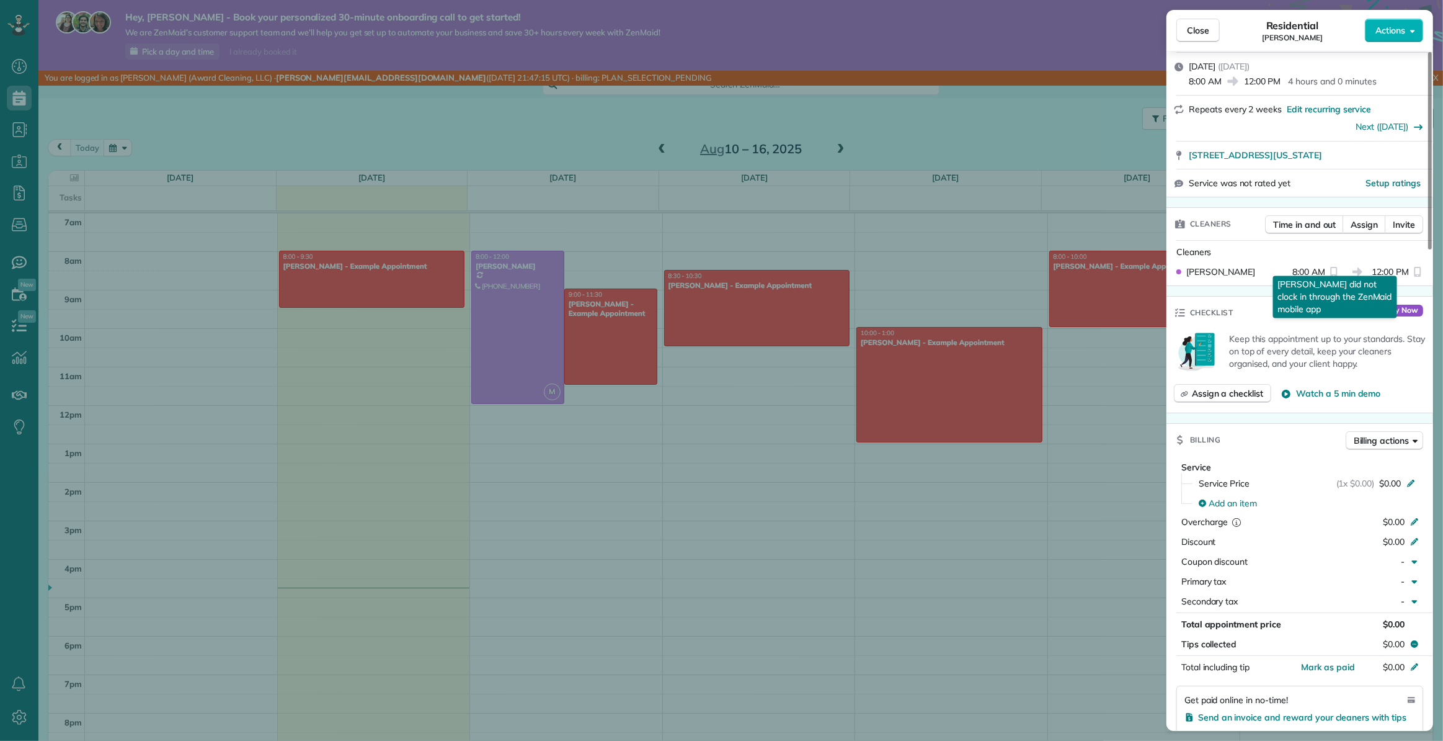
scroll to position [113, 0]
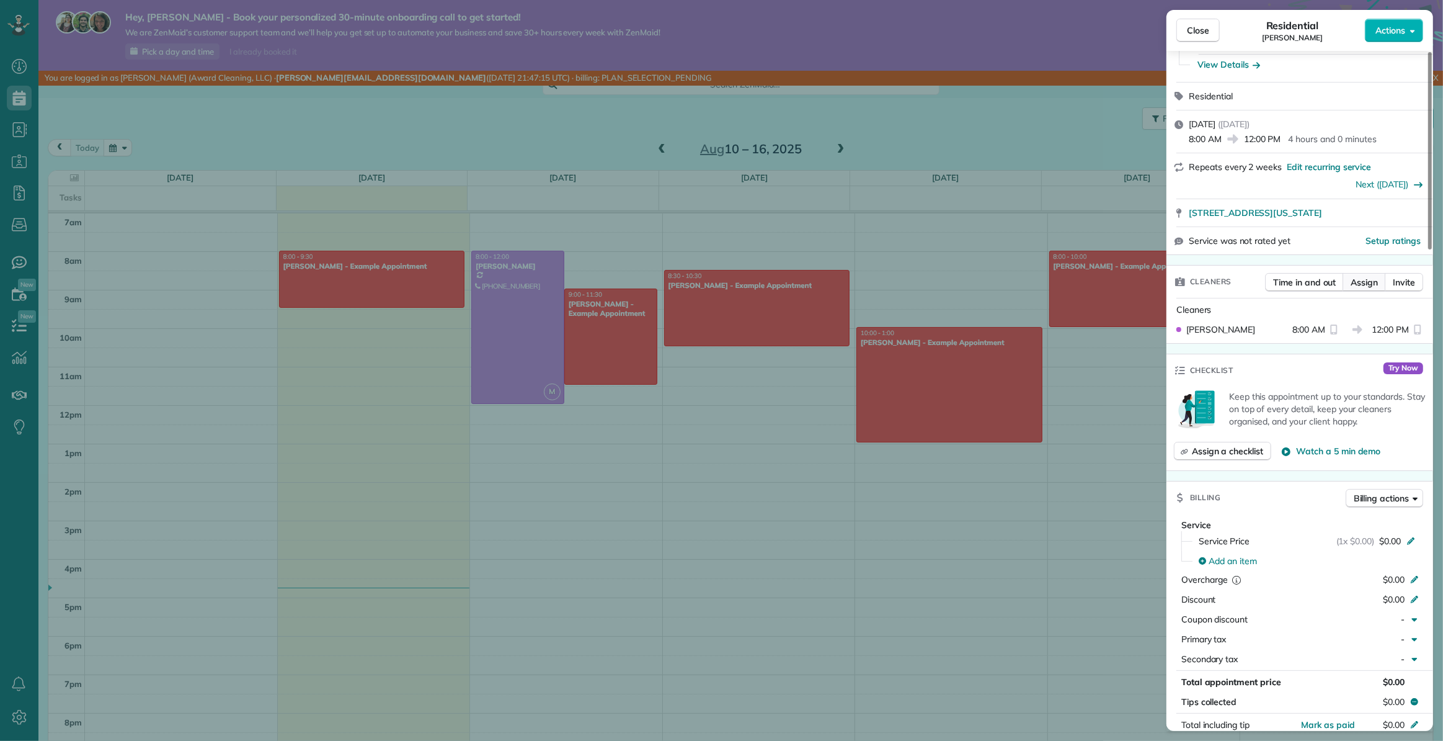
click at [1366, 279] on span "Assign" at bounding box center [1364, 282] width 27 height 12
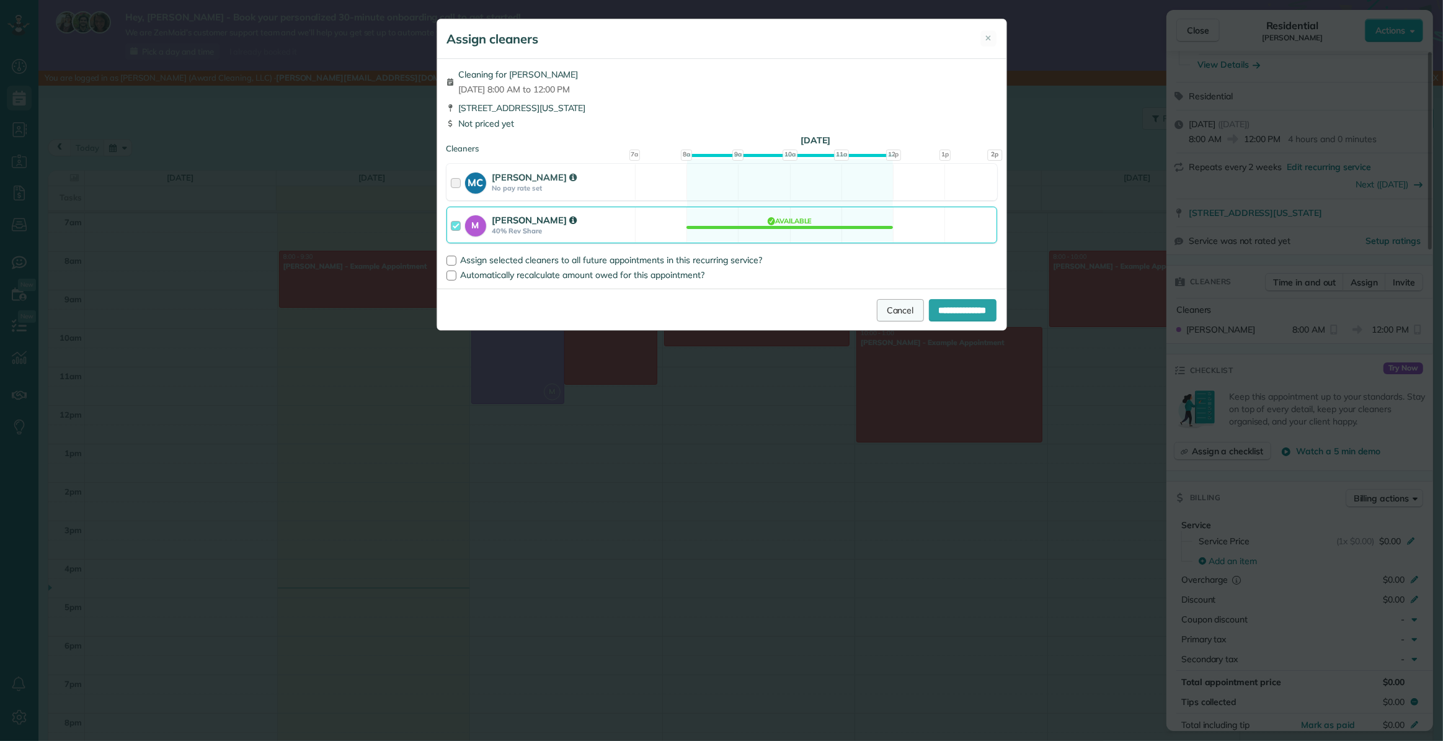
click at [890, 309] on link "Cancel" at bounding box center [900, 310] width 47 height 22
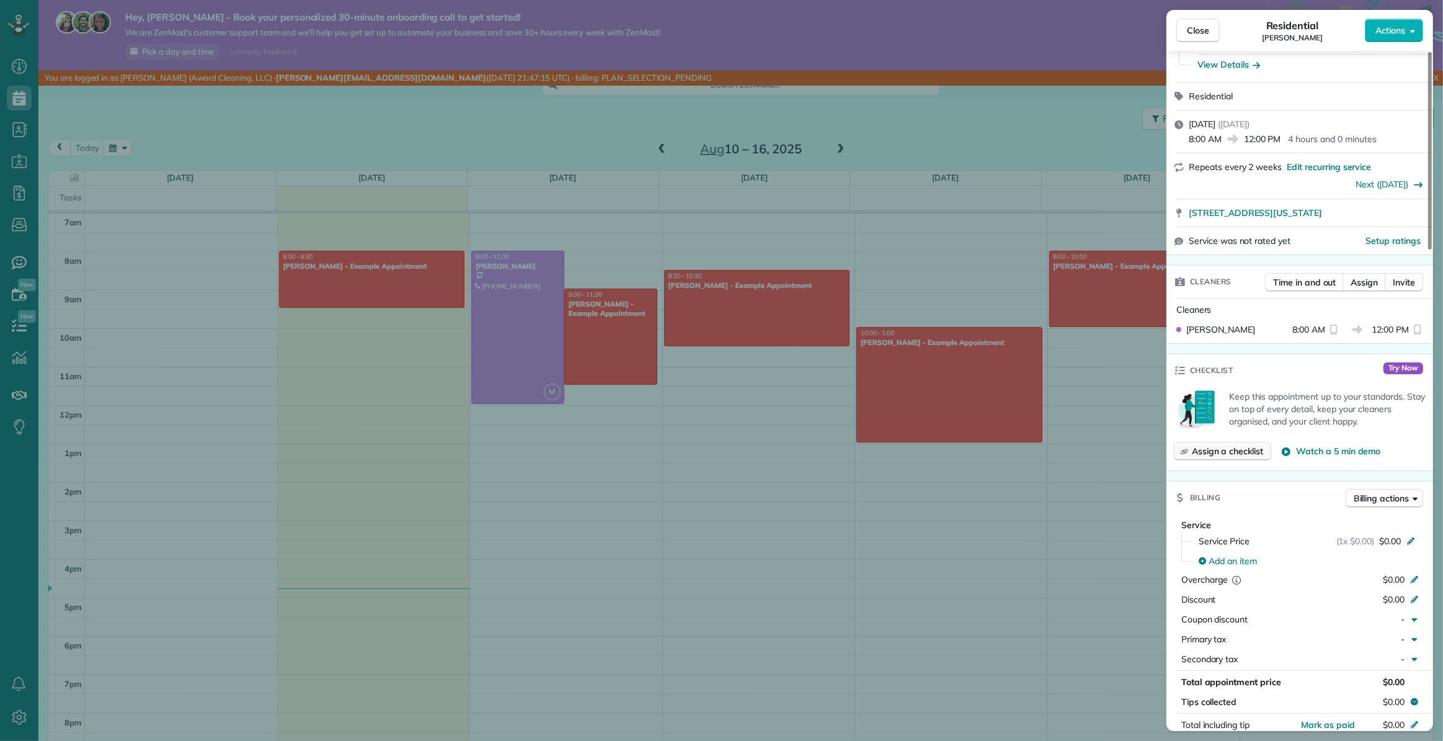
click at [1211, 453] on span "Assign a checklist" at bounding box center [1227, 451] width 71 height 12
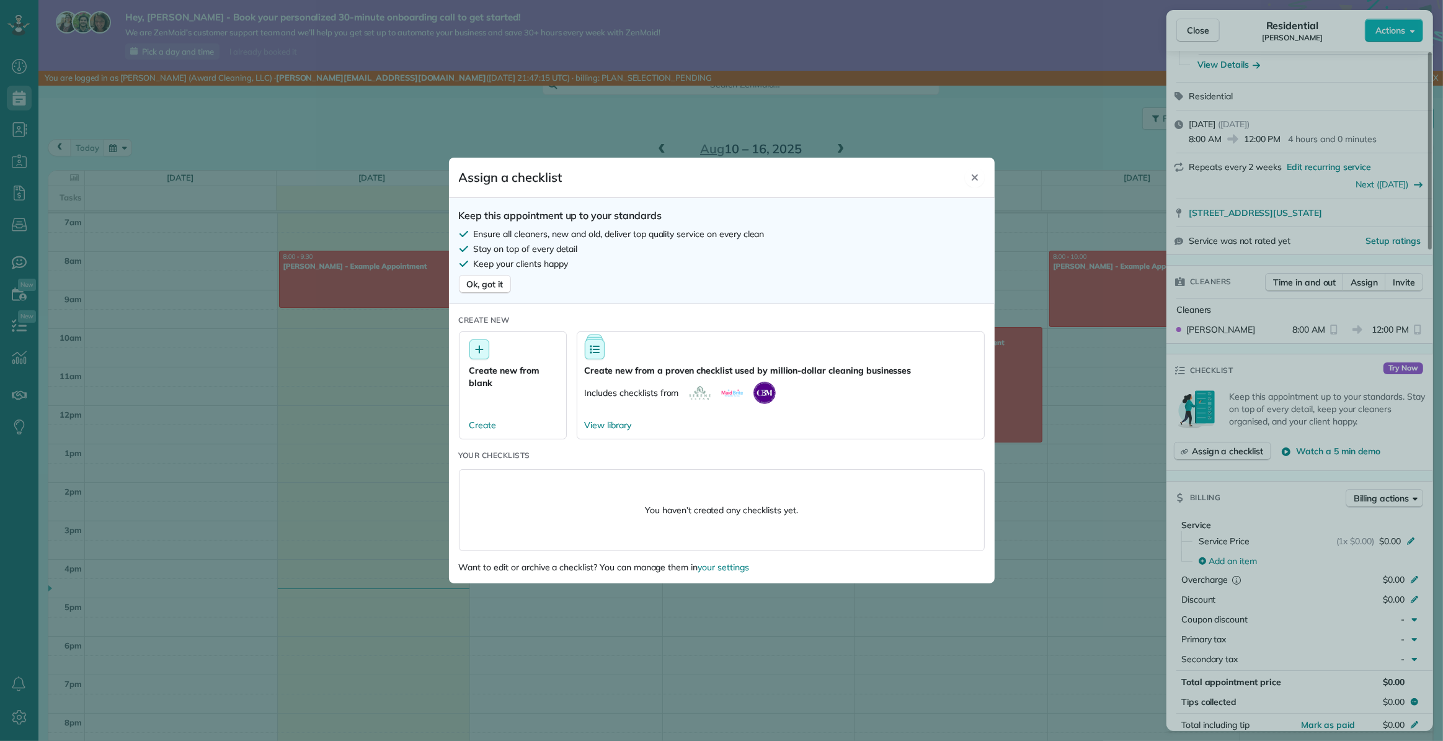
click at [977, 177] on icon "Close" at bounding box center [975, 177] width 10 height 10
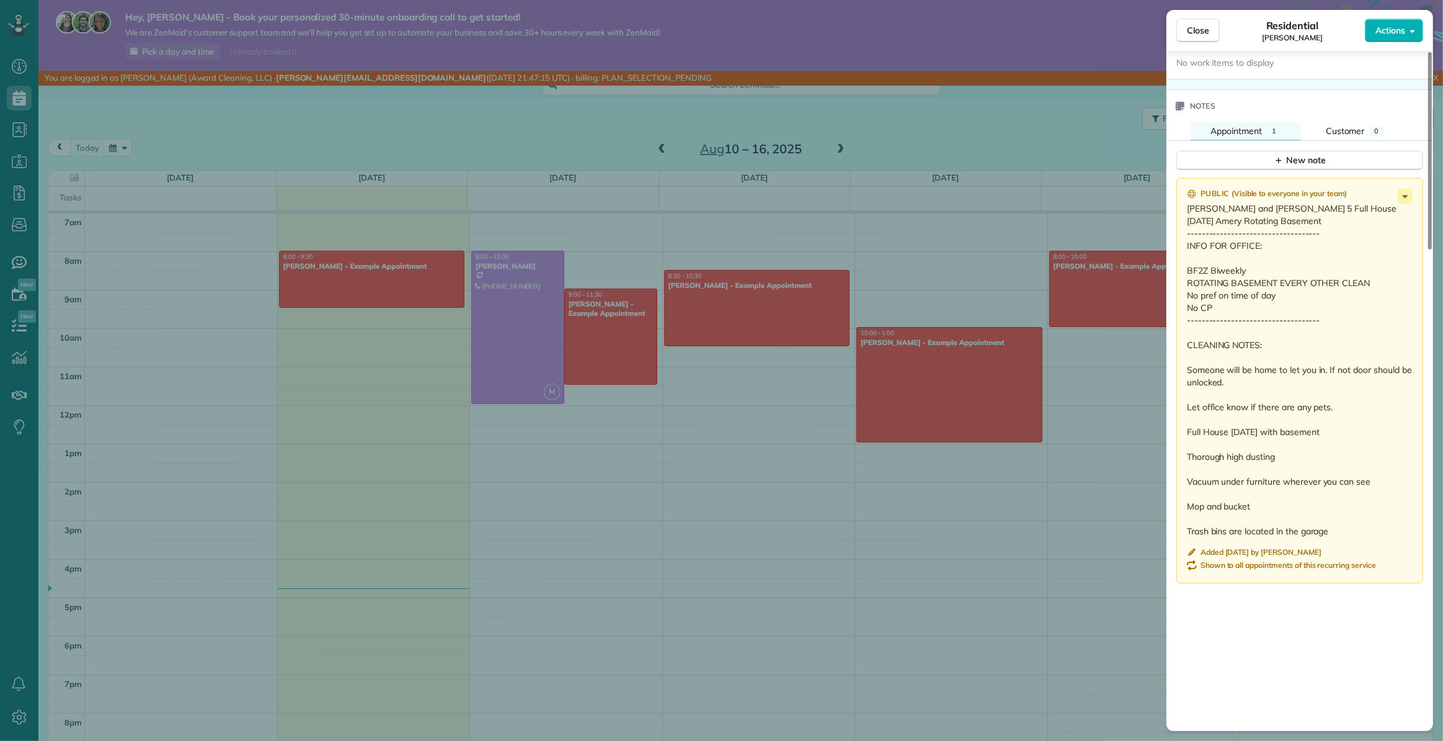
scroll to position [967, 0]
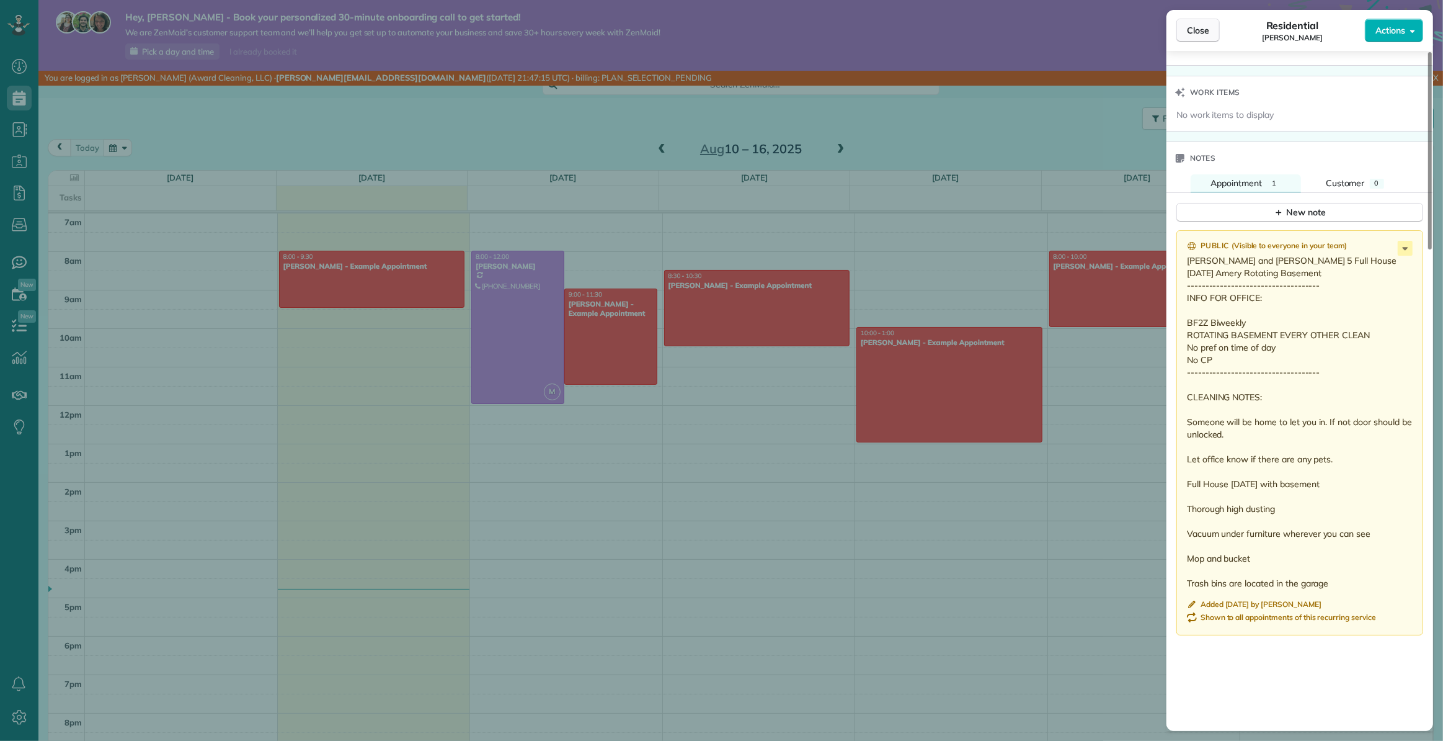
click at [1199, 33] on span "Close" at bounding box center [1198, 30] width 22 height 12
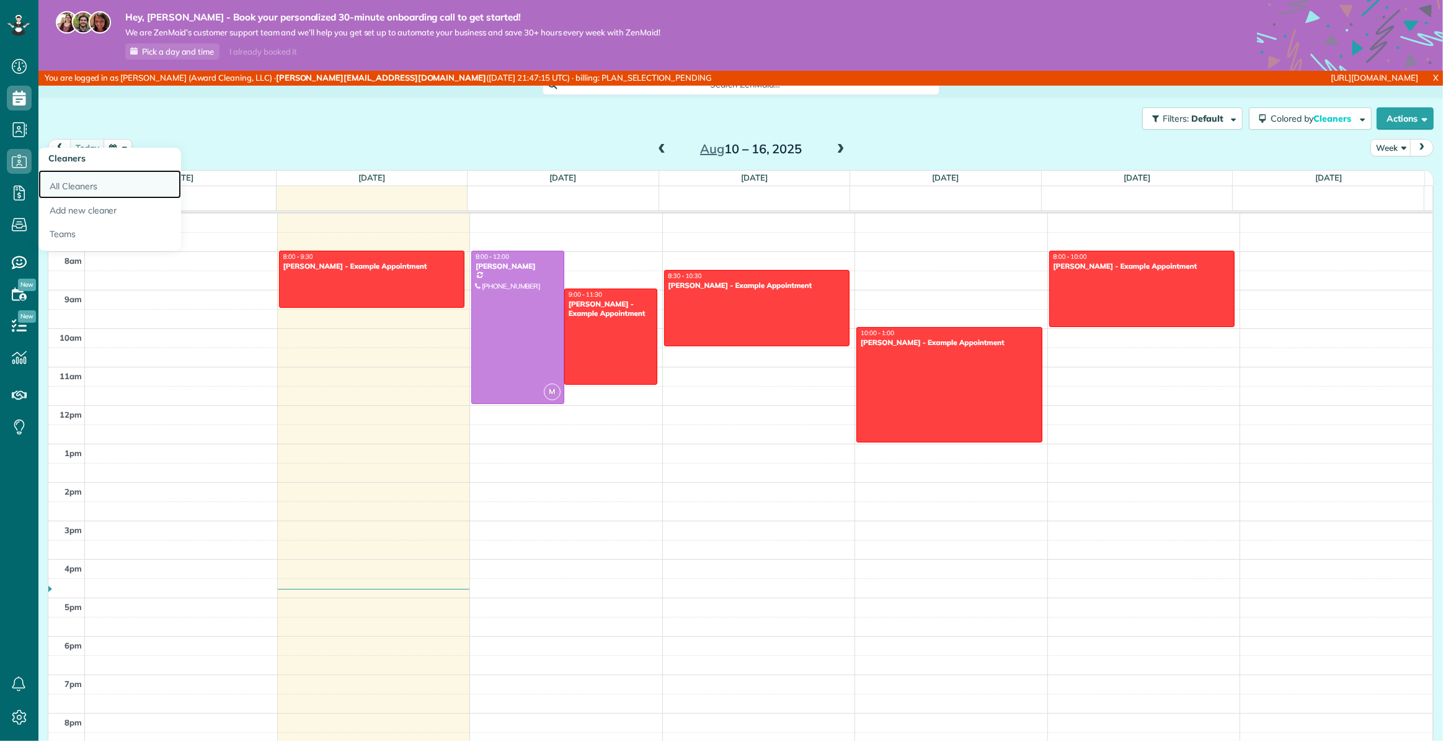
click at [87, 181] on link "All Cleaners" at bounding box center [109, 184] width 143 height 29
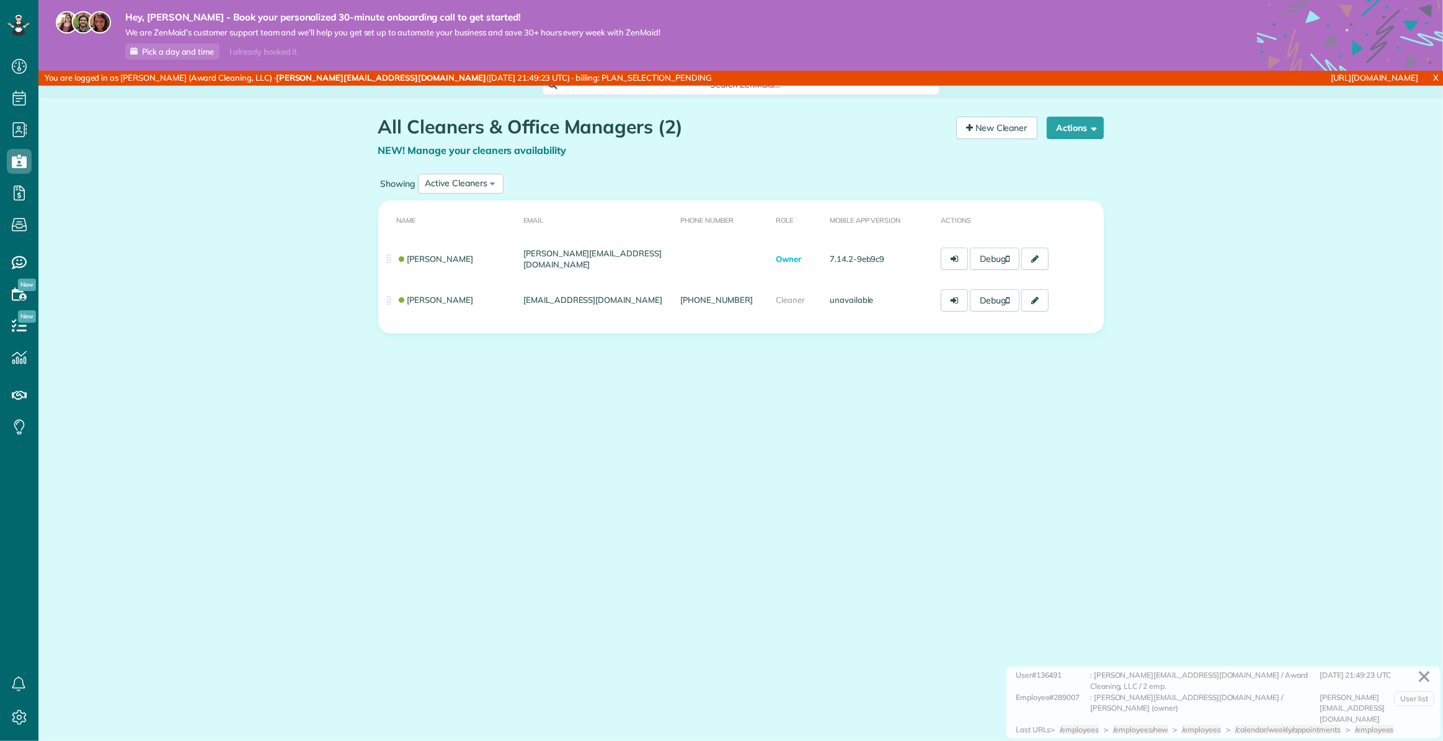
scroll to position [6, 6]
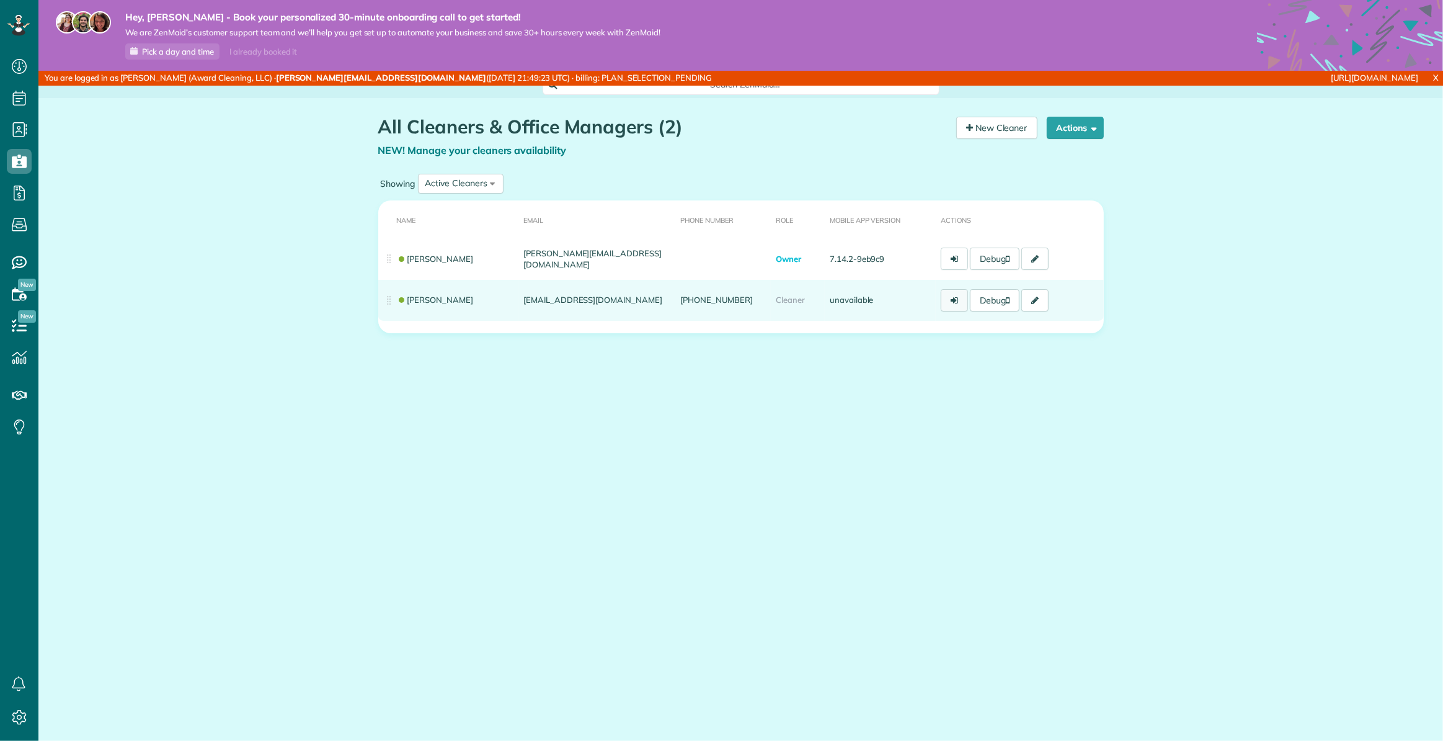
click at [950, 300] on link at bounding box center [954, 300] width 27 height 22
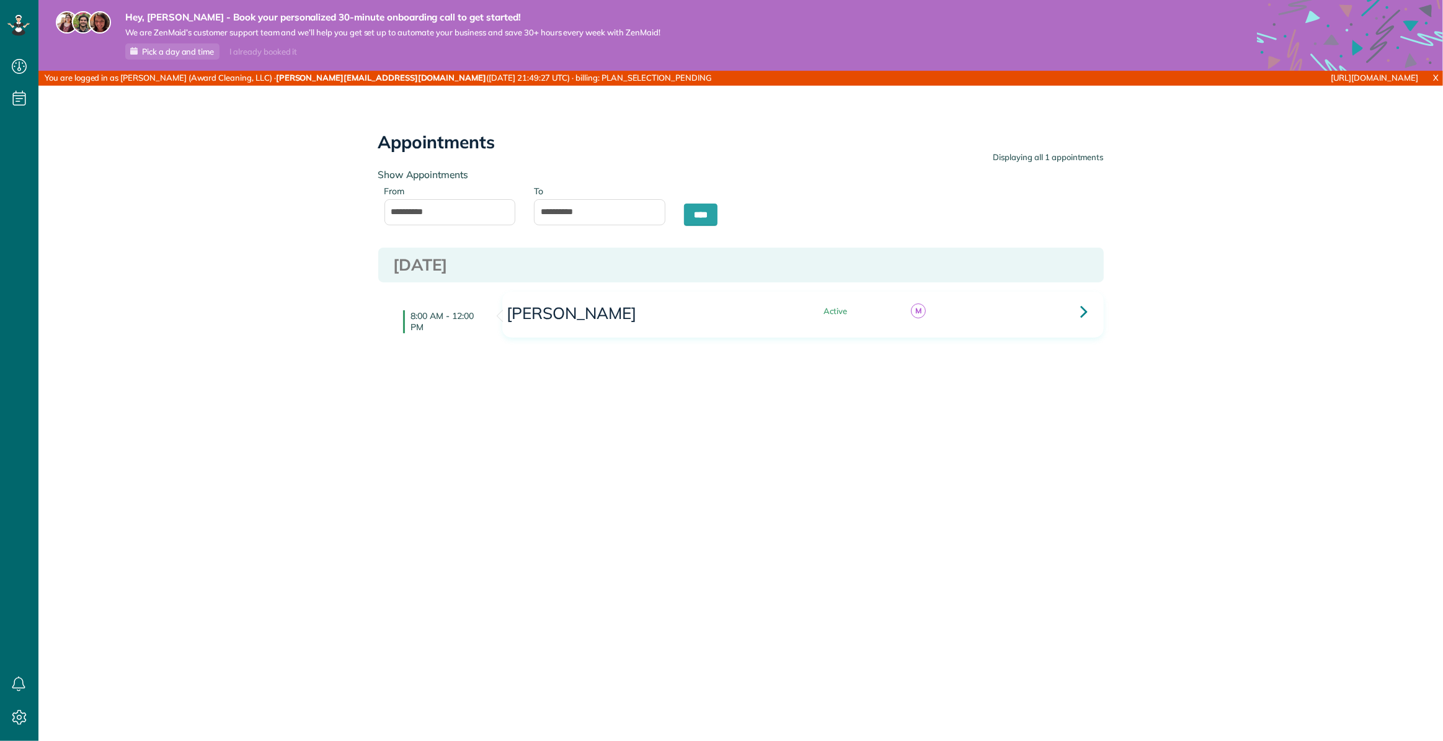
scroll to position [6, 6]
type input "**********"
click at [87, 120] on link "Calendar View" at bounding box center [109, 123] width 143 height 33
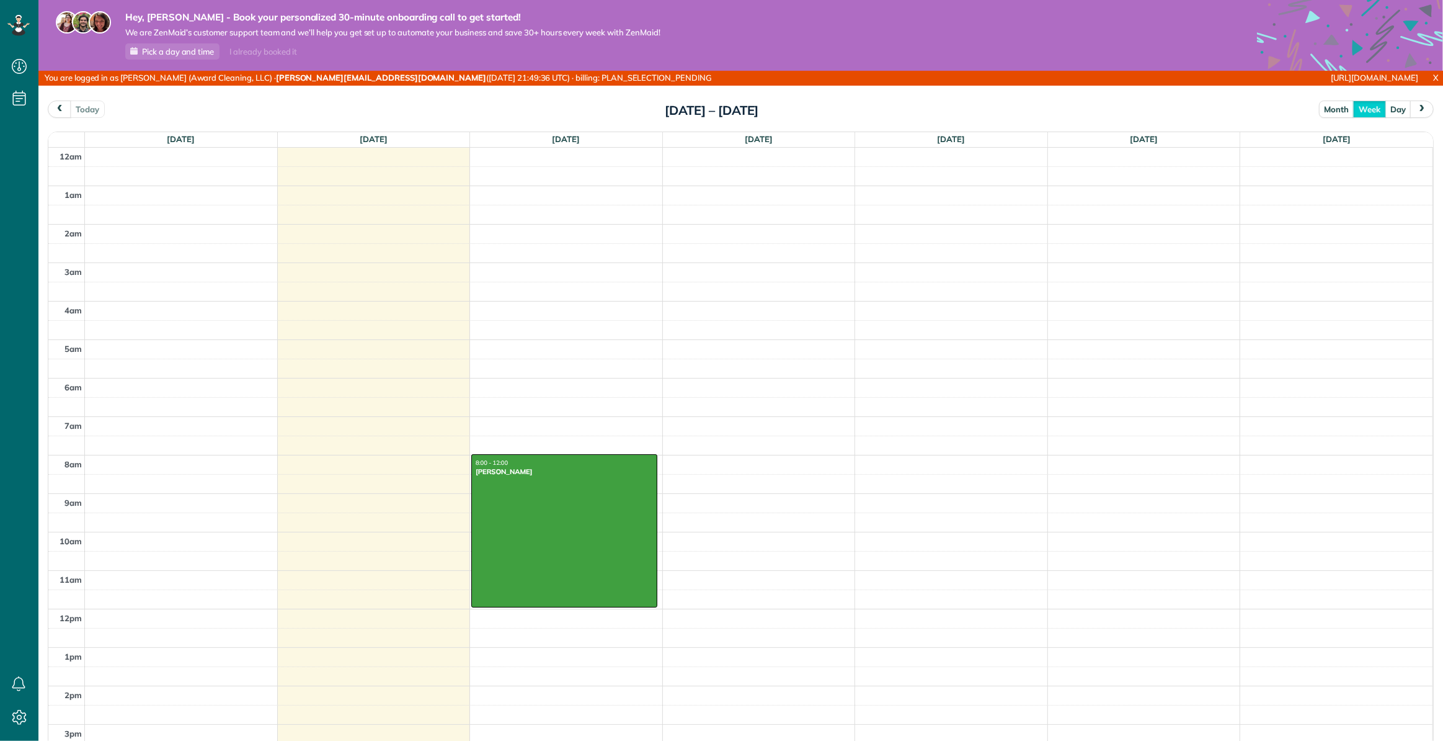
scroll to position [6, 6]
click at [564, 549] on div at bounding box center [564, 531] width 185 height 152
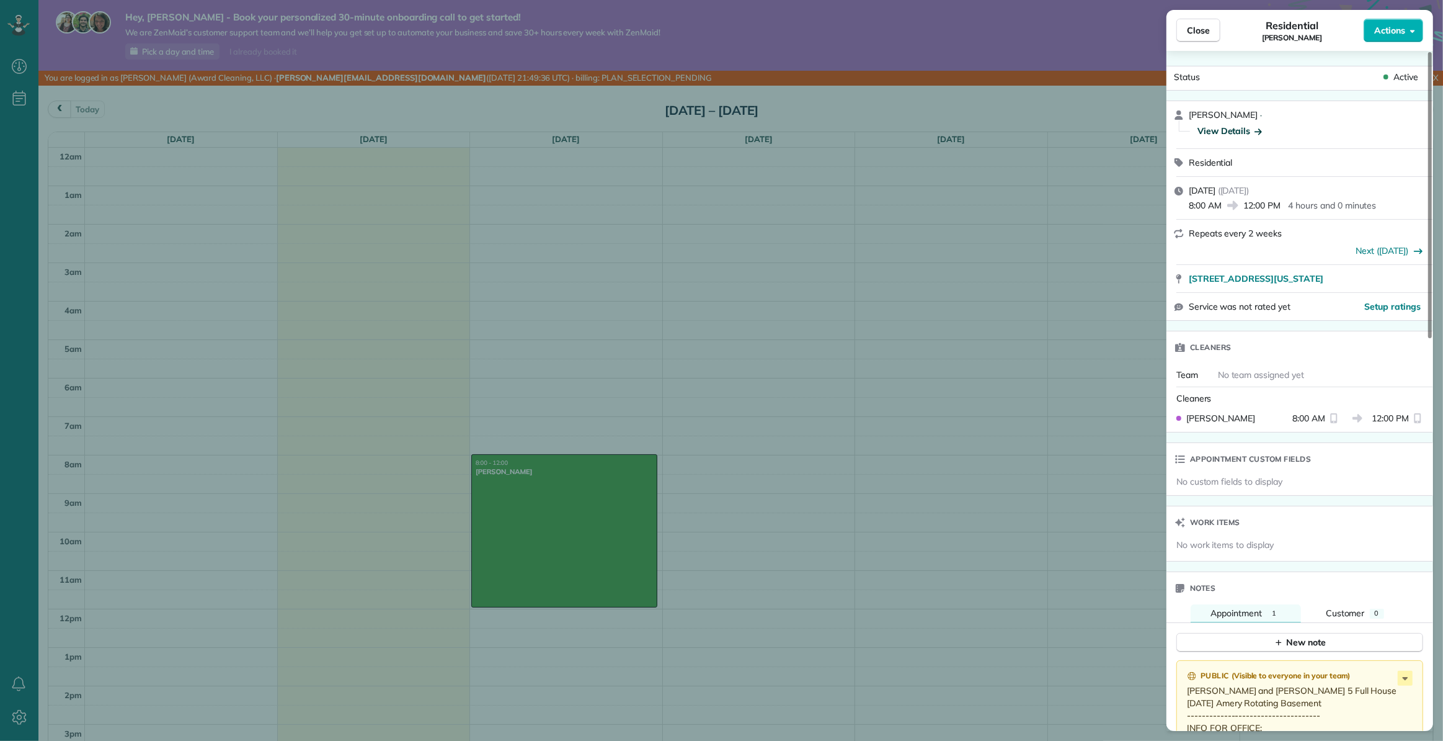
click at [1237, 130] on div "View Details" at bounding box center [1230, 131] width 65 height 12
